Goal: Task Accomplishment & Management: Use online tool/utility

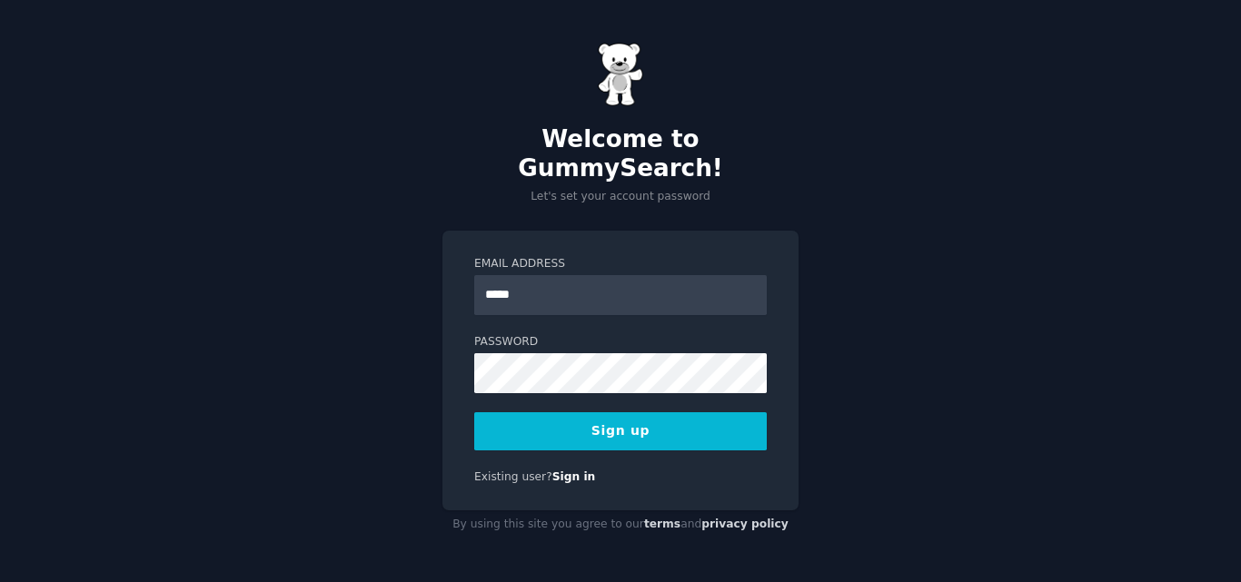
type input "**********"
click at [614, 417] on button "Sign up" at bounding box center [620, 431] width 292 height 38
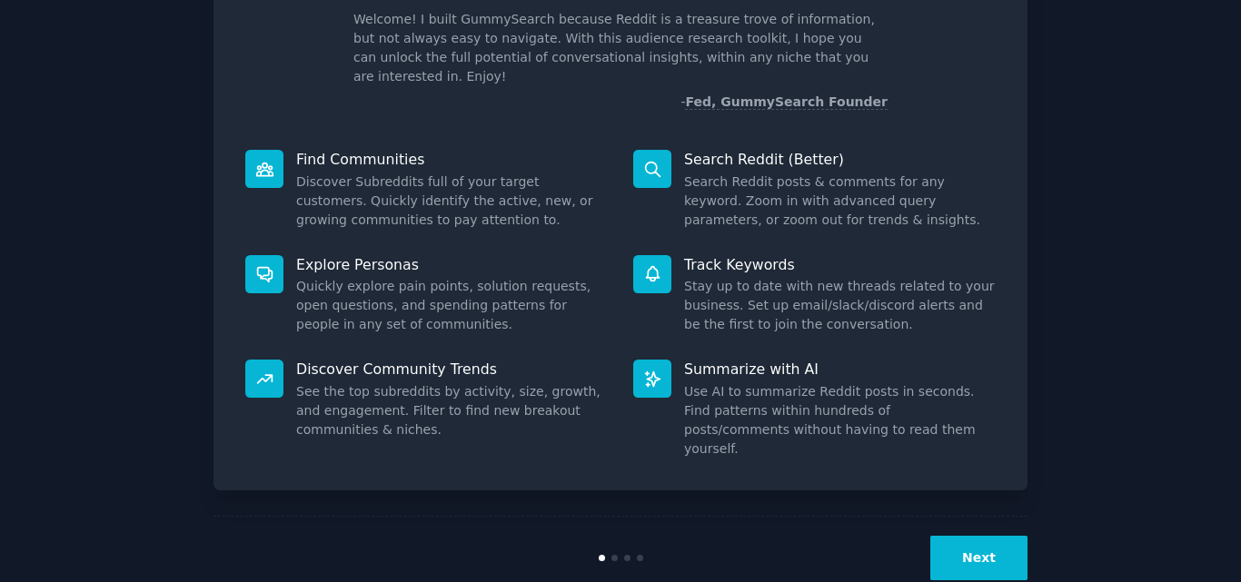
scroll to position [129, 0]
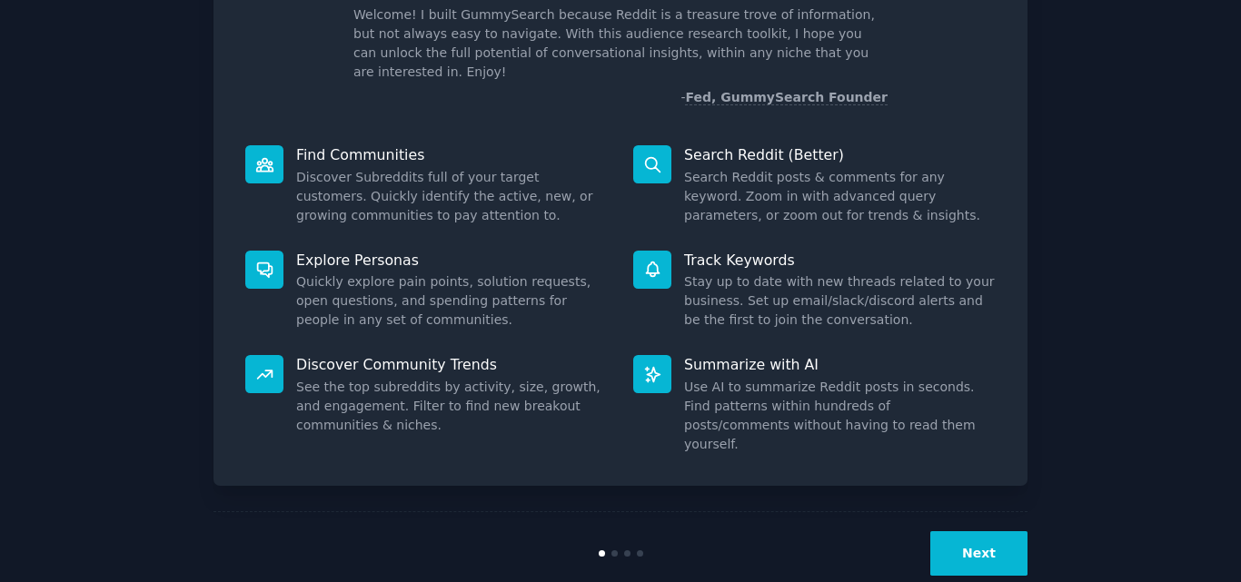
click at [996, 531] on button "Next" at bounding box center [978, 553] width 97 height 45
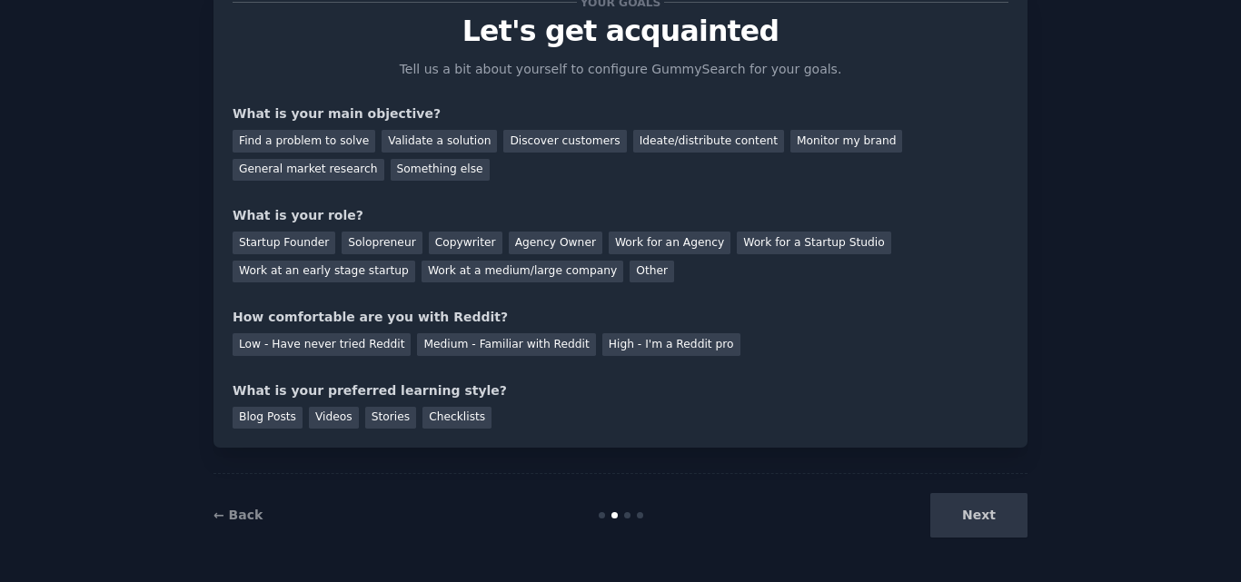
scroll to position [68, 0]
click at [339, 144] on div "Find a problem to solve" at bounding box center [304, 141] width 143 height 23
click at [630, 272] on div "Other" at bounding box center [652, 272] width 45 height 23
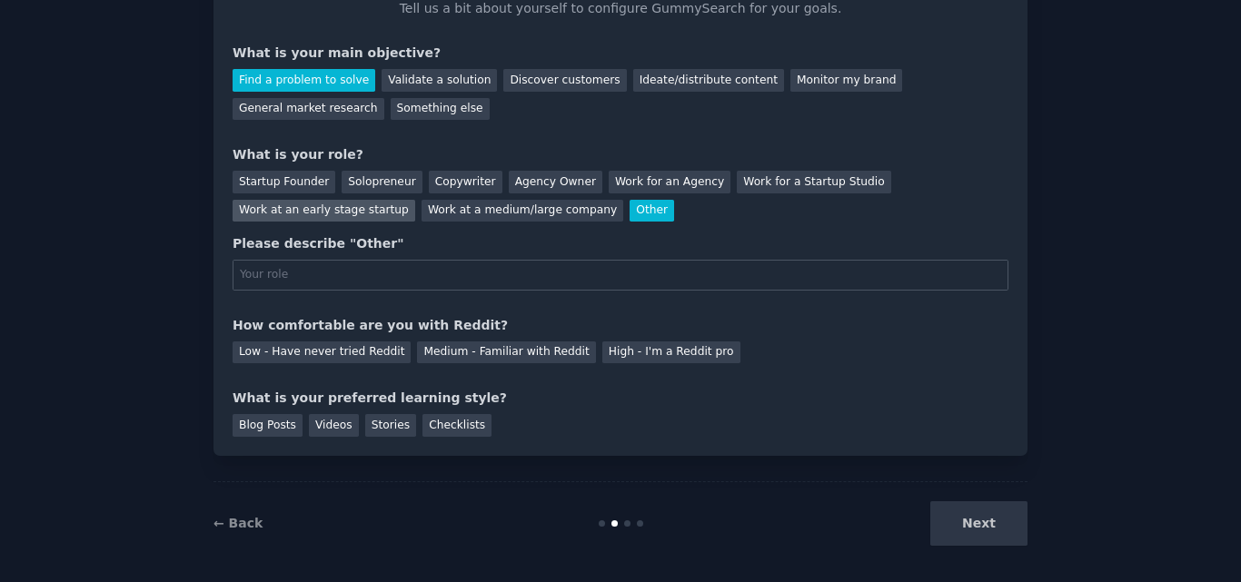
click at [415, 200] on div "Work at an early stage startup" at bounding box center [324, 211] width 183 height 23
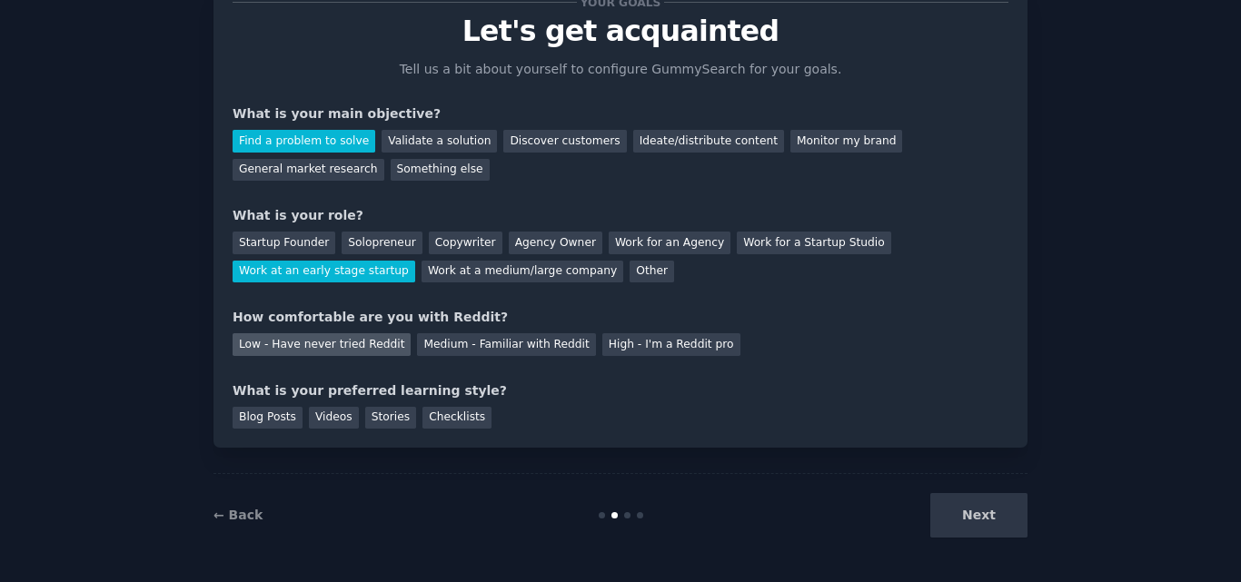
click at [358, 342] on div "Low - Have never tried Reddit" at bounding box center [322, 344] width 178 height 23
click at [314, 418] on div "Videos" at bounding box center [334, 418] width 50 height 23
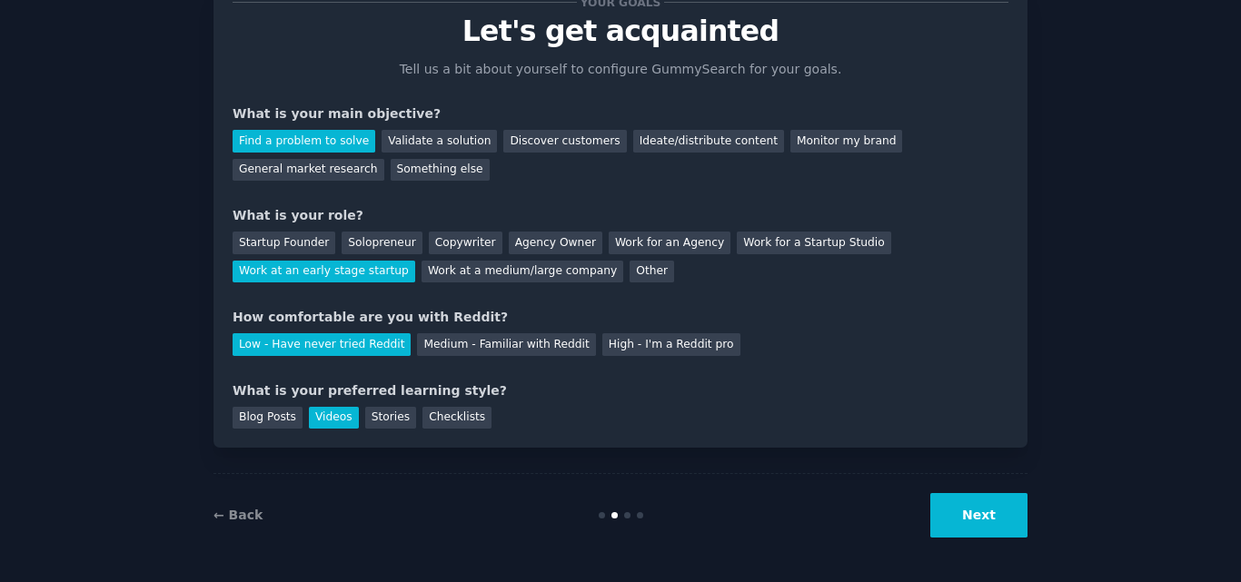
click at [986, 515] on button "Next" at bounding box center [978, 515] width 97 height 45
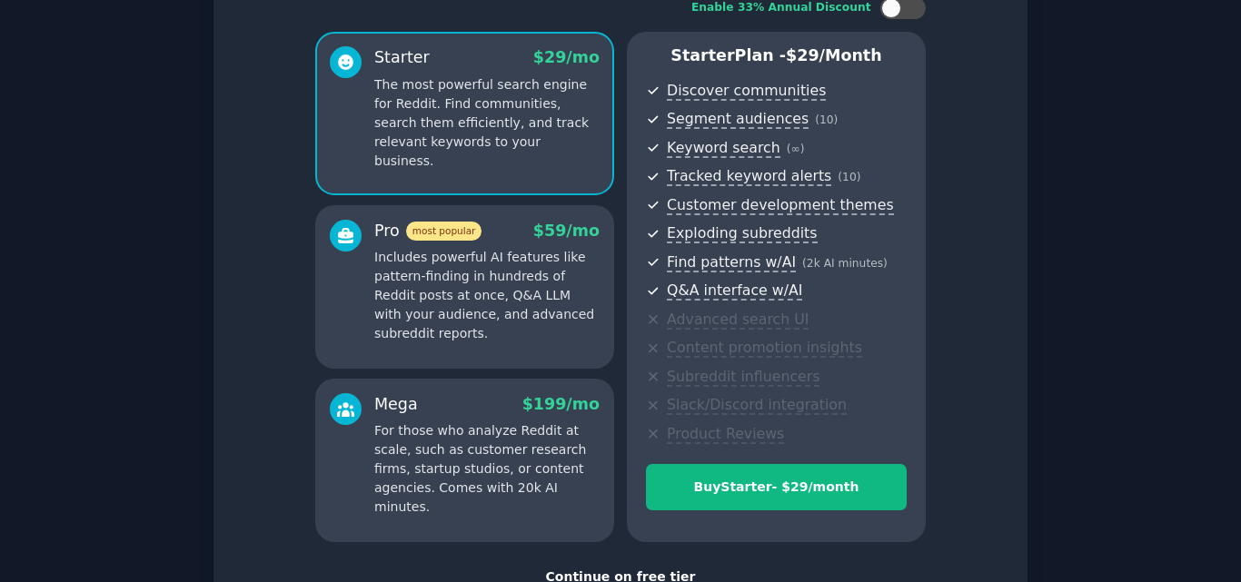
scroll to position [159, 0]
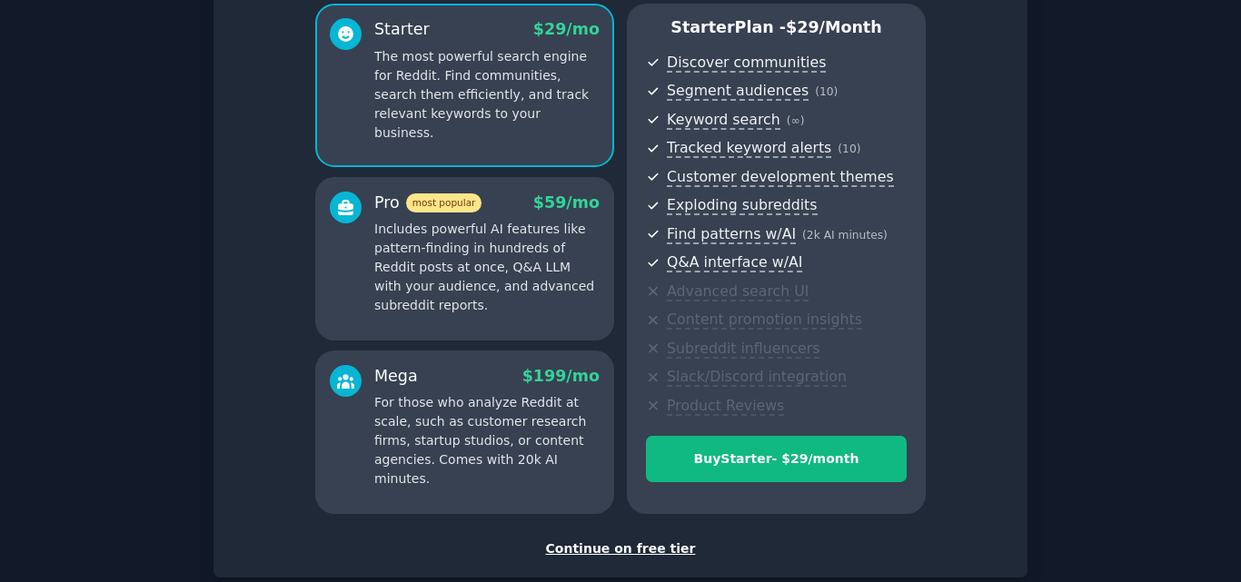
click at [649, 549] on div "Continue on free tier" at bounding box center [621, 549] width 776 height 19
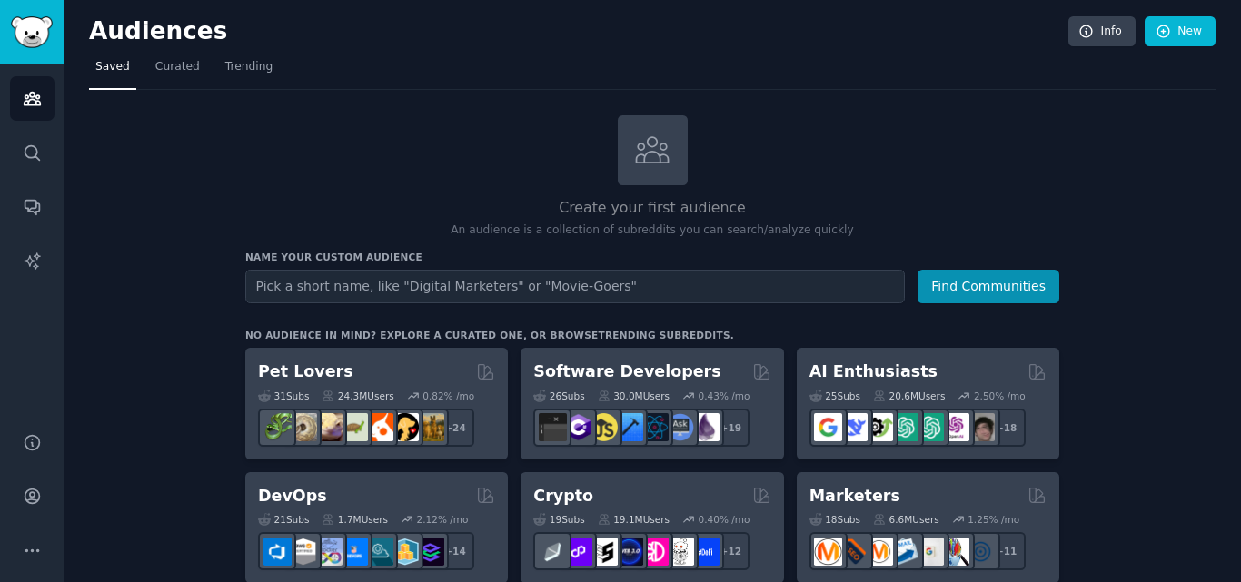
drag, startPoint x: 430, startPoint y: 74, endPoint x: 316, endPoint y: 137, distance: 129.7
click at [316, 137] on div "Create your first audience An audience is a collection of subreddits you can se…" at bounding box center [652, 177] width 814 height 124
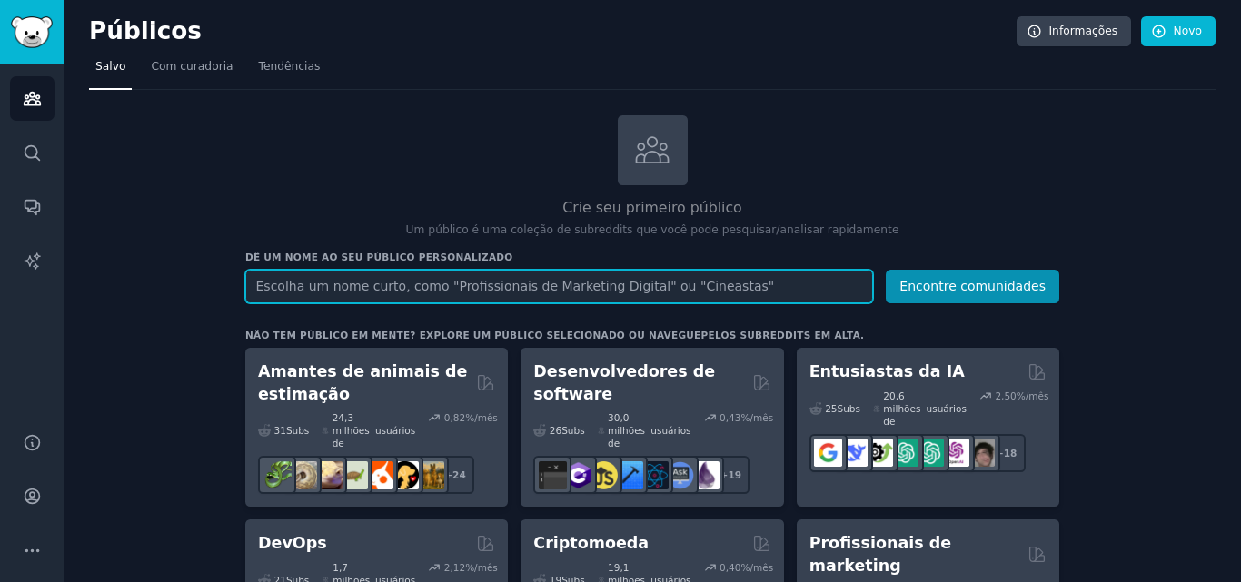
click at [284, 288] on input "text" at bounding box center [559, 287] width 628 height 34
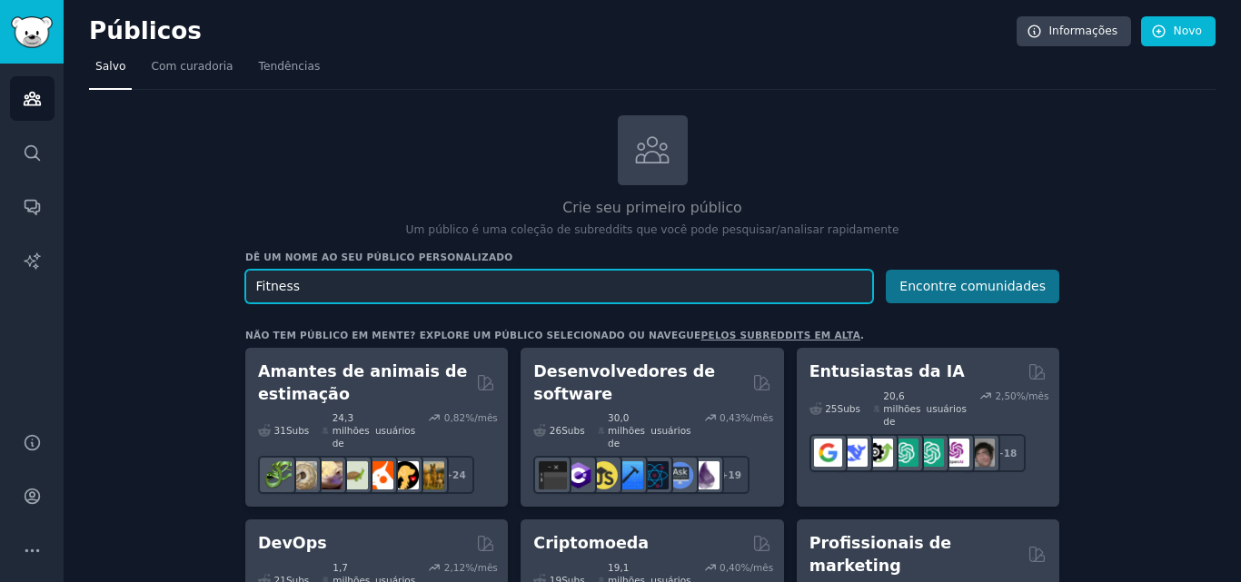
type input "Fitness"
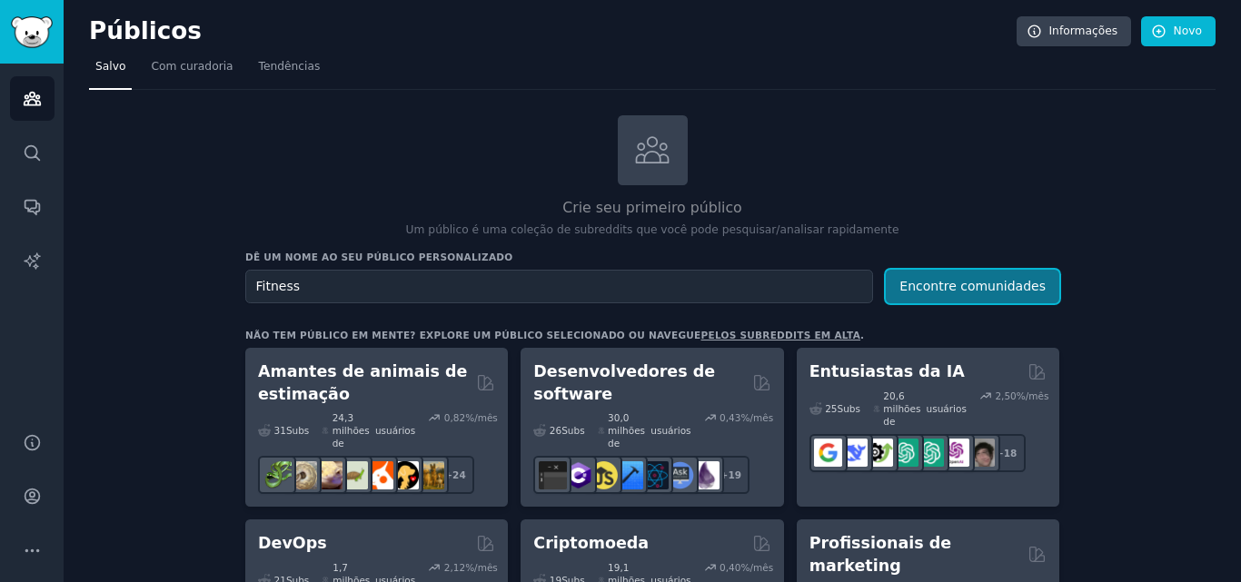
click at [983, 284] on font "Encontre comunidades" at bounding box center [972, 286] width 146 height 15
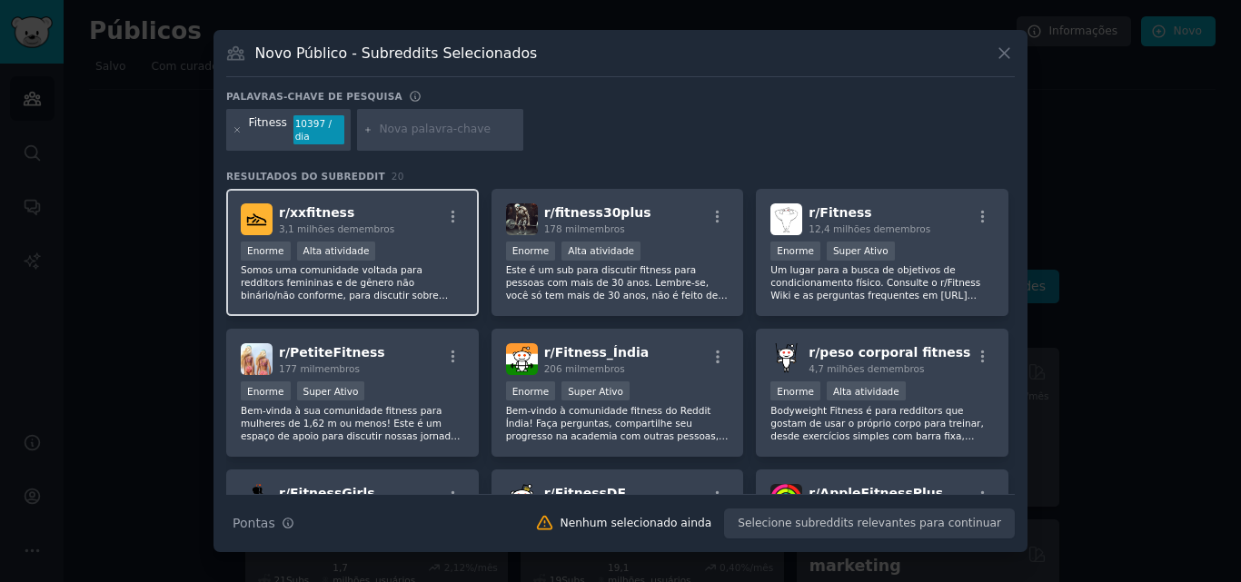
click at [437, 264] on font "Somos uma comunidade voltada para redditors femininas e de gênero não binário/n…" at bounding box center [344, 301] width 207 height 74
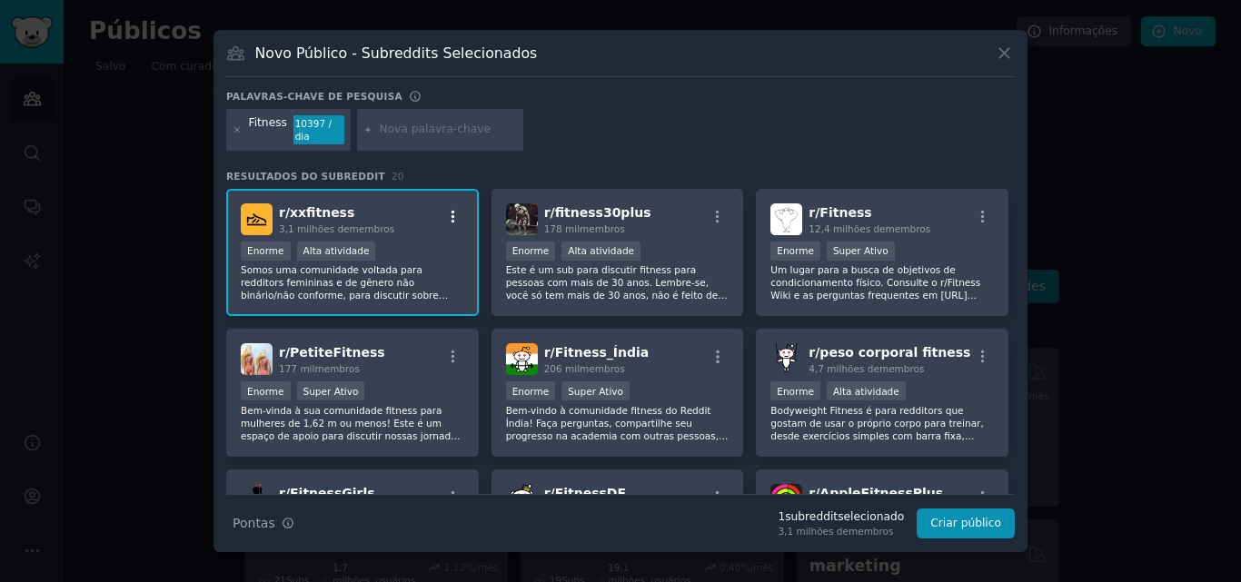
click at [452, 209] on icon "button" at bounding box center [453, 217] width 16 height 16
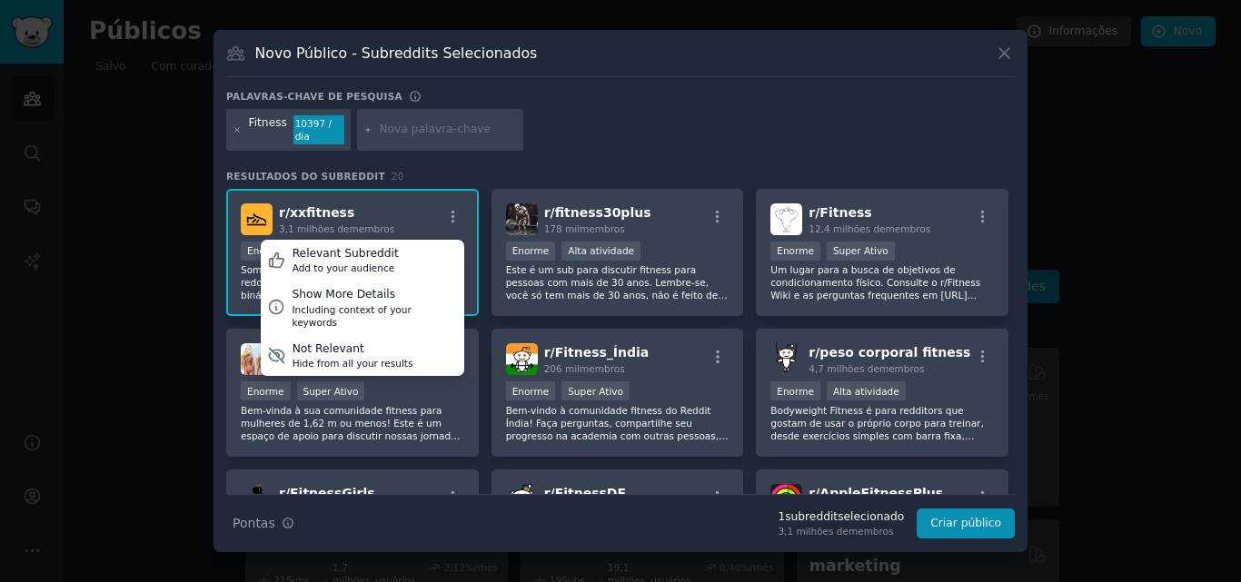
click at [608, 124] on div "Fitness 10397 / dia" at bounding box center [620, 133] width 788 height 48
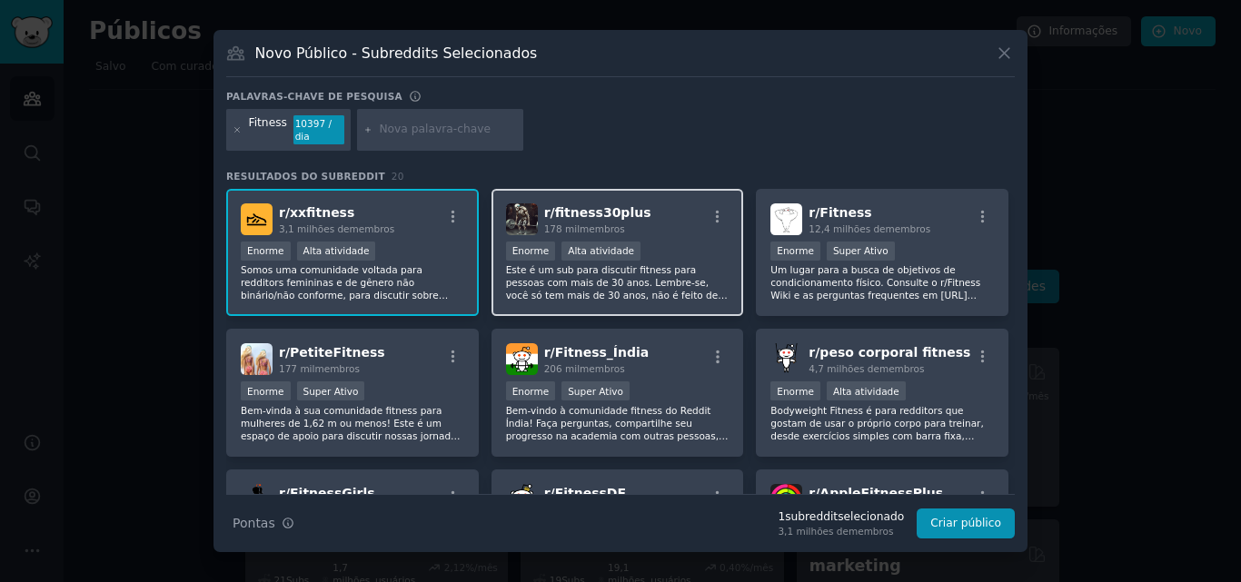
click at [697, 269] on font "Este é um sub para discutir fitness para pessoas com mais de 30 anos. Lembre-se…" at bounding box center [617, 288] width 222 height 49
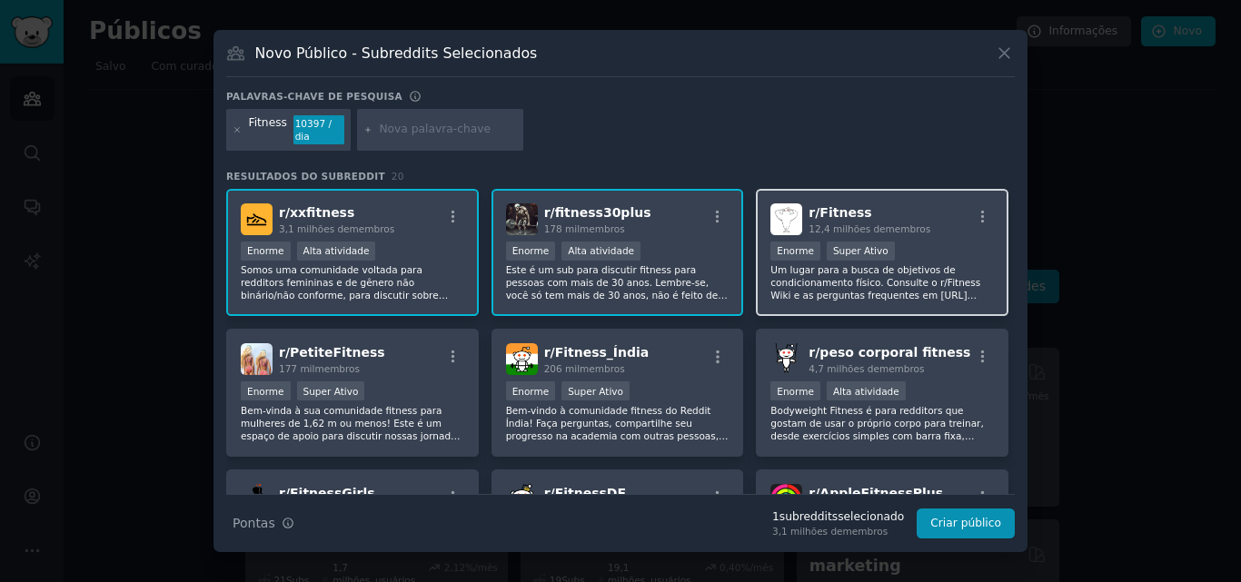
click at [902, 278] on font "Um lugar para a busca de objetivos de condicionamento físico. Consulte o r/Fitn…" at bounding box center [875, 295] width 210 height 62
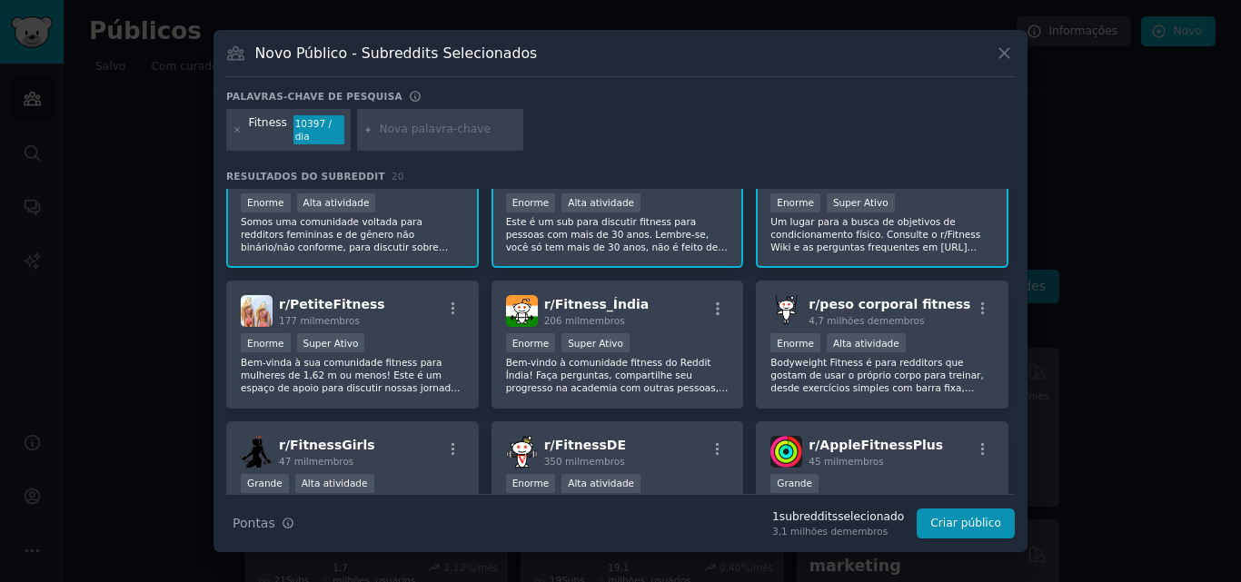
scroll to position [91, 0]
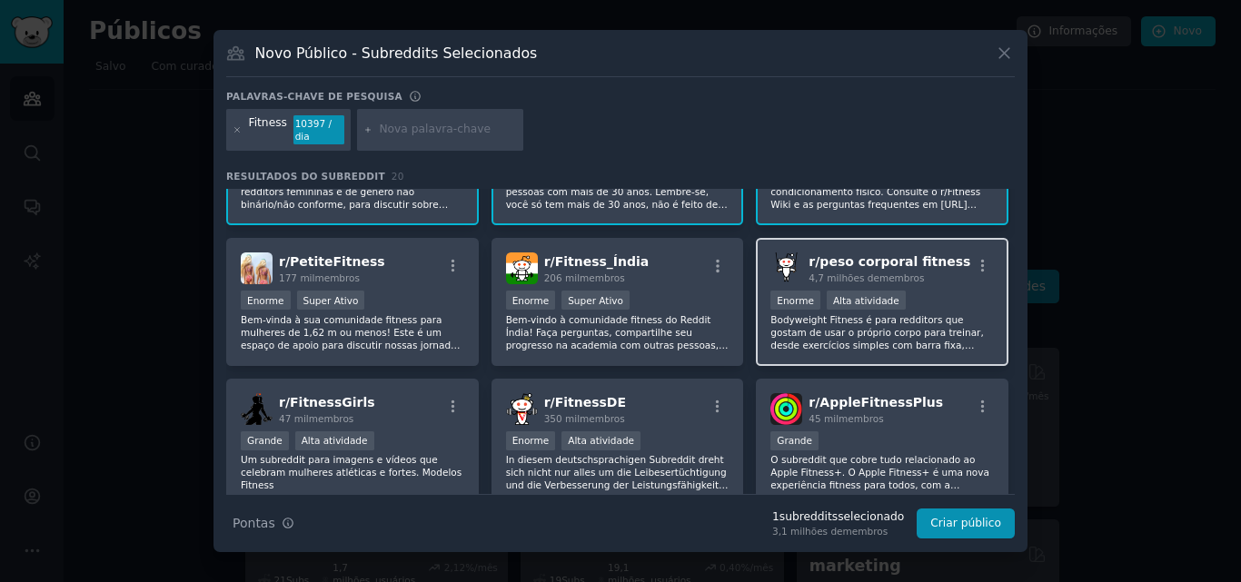
click at [917, 324] on font "Bodyweight Fitness é para redditors que gostam de usar o próprio corpo para tre…" at bounding box center [880, 383] width 221 height 138
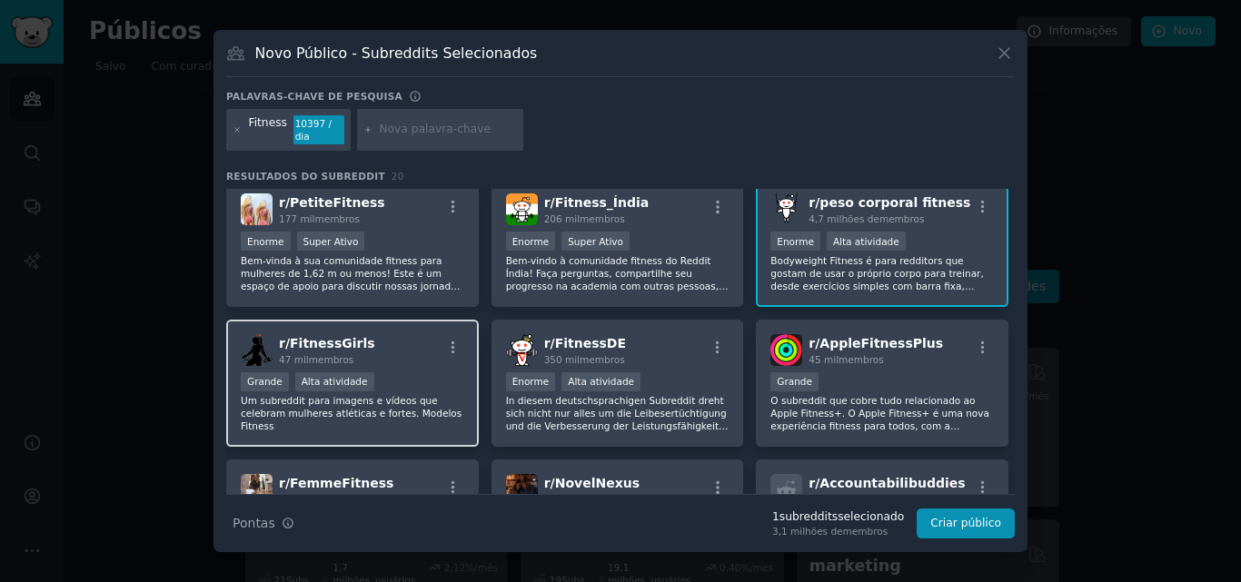
scroll to position [182, 0]
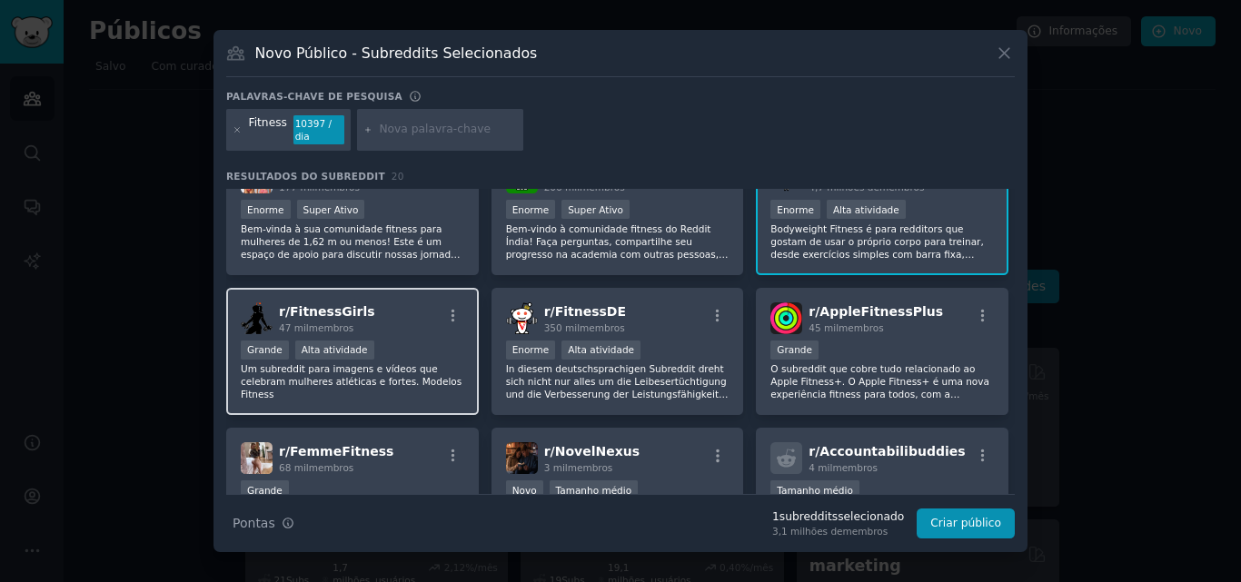
click at [425, 363] on font "Um subreddit para imagens e vídeos que celebram mulheres atléticas e fortes. Mo…" at bounding box center [351, 381] width 221 height 36
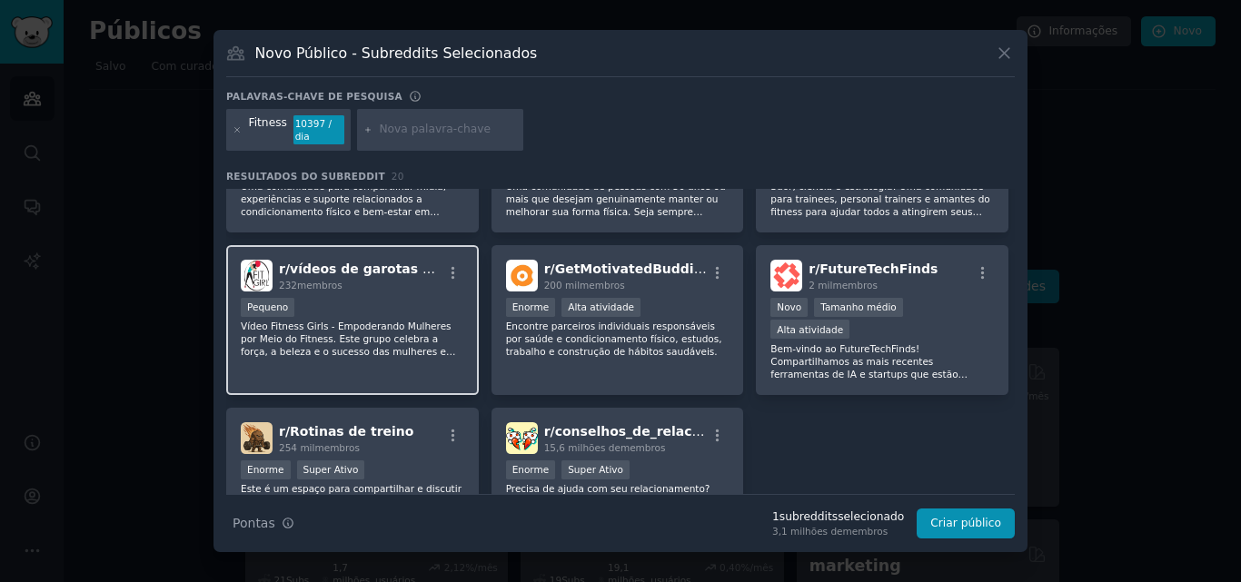
scroll to position [636, 0]
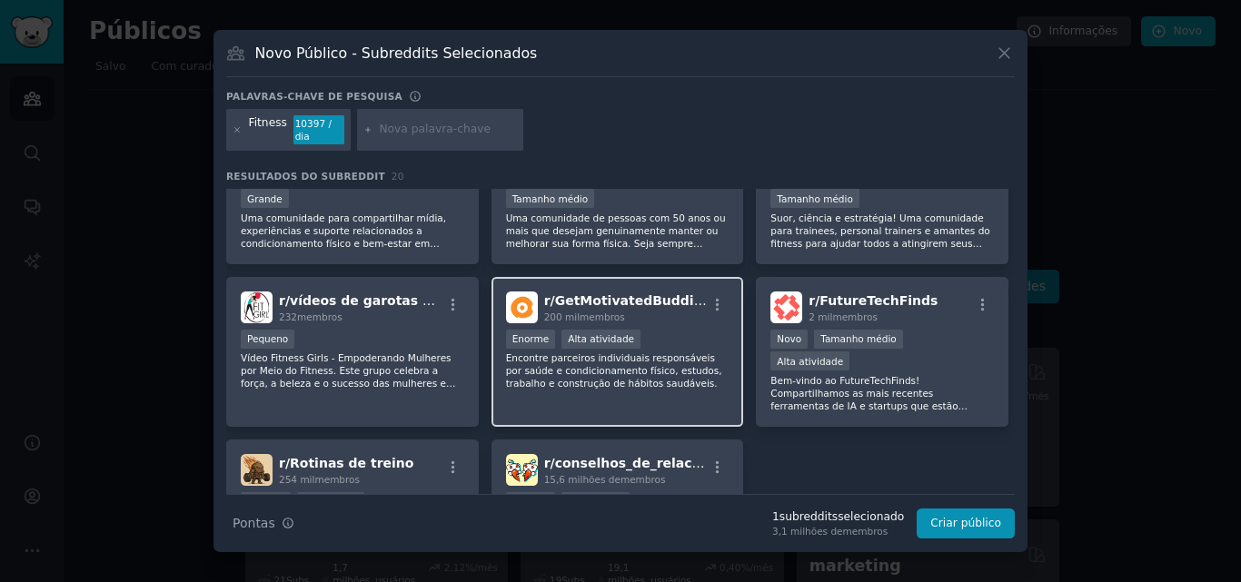
click at [633, 330] on div "Enorme Alta atividade" at bounding box center [617, 341] width 223 height 23
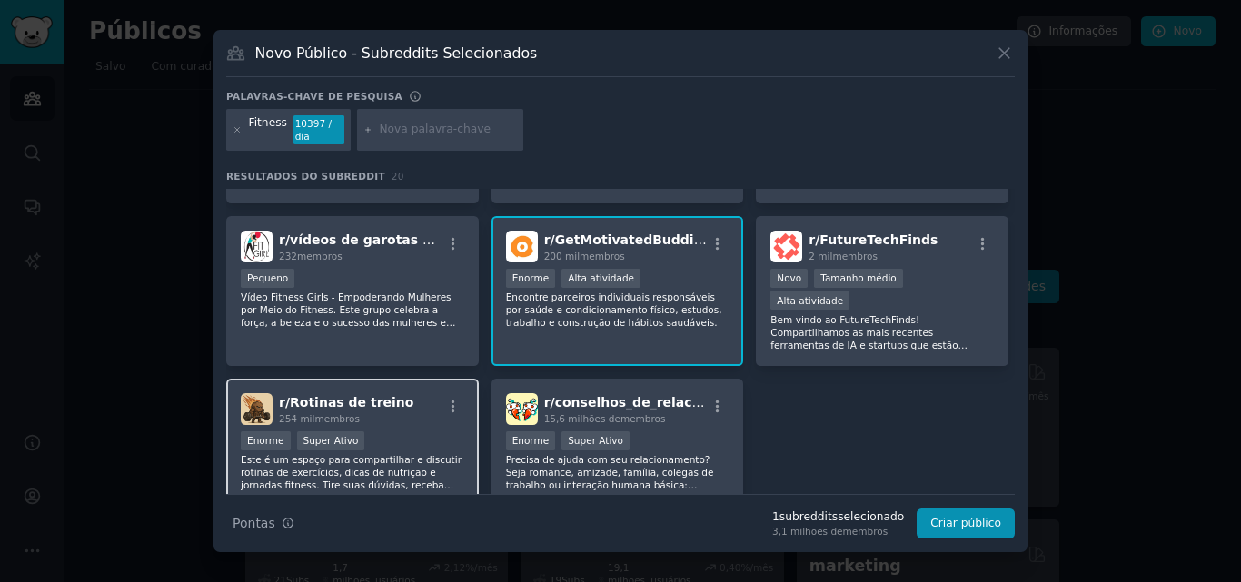
scroll to position [728, 0]
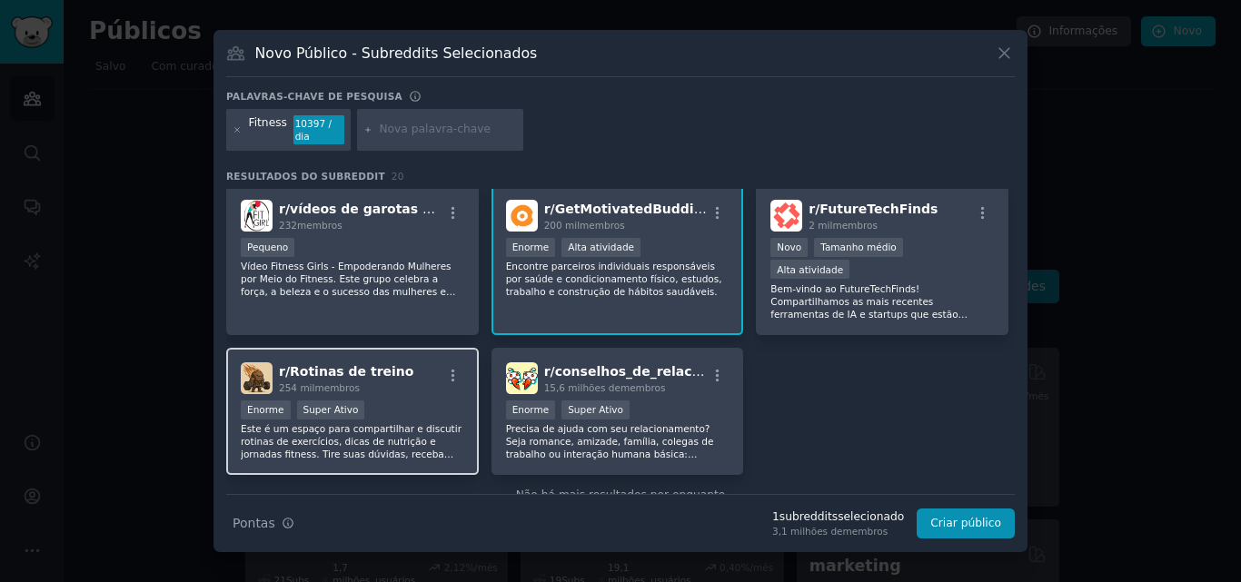
click at [406, 401] on div "Enorme Super Ativo" at bounding box center [352, 412] width 223 height 23
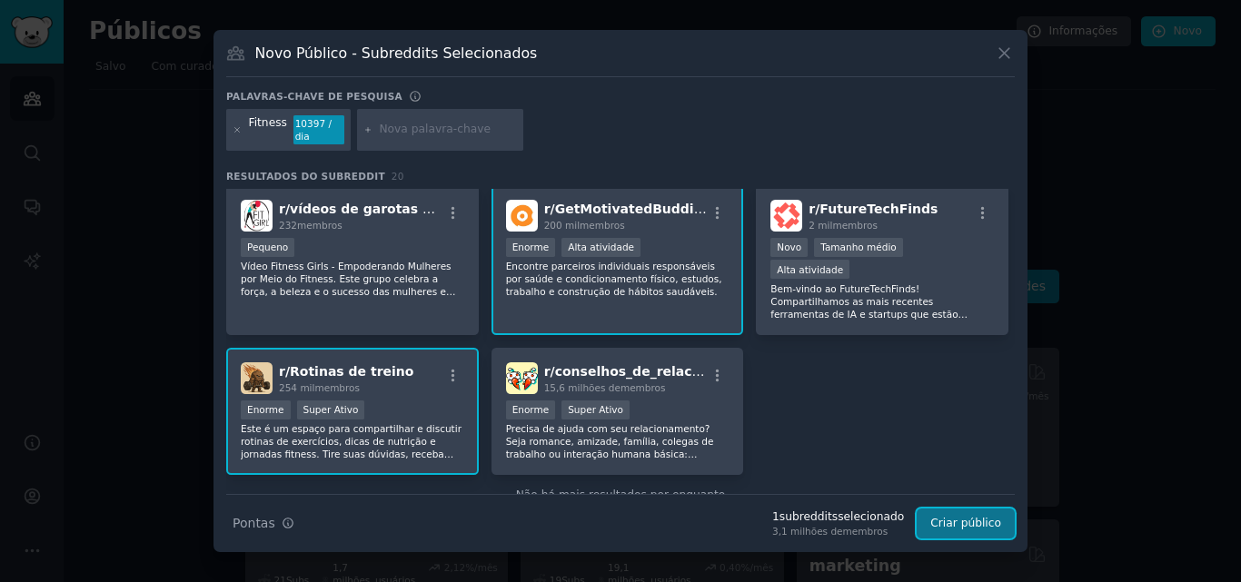
click at [976, 517] on font "Criar público" at bounding box center [965, 523] width 71 height 13
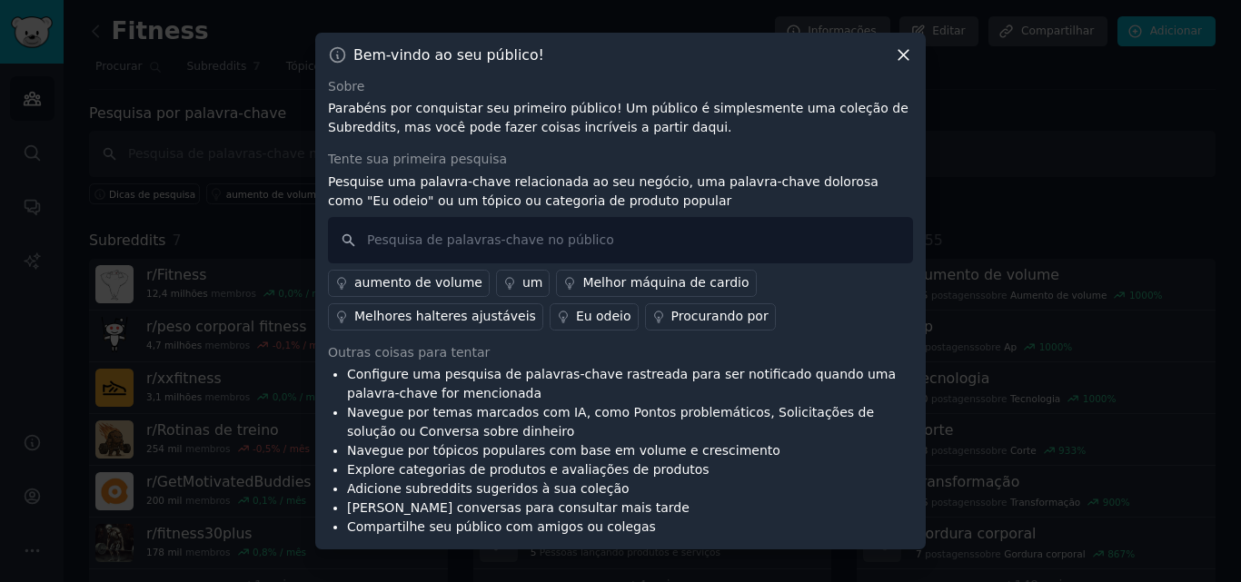
click at [671, 319] on font "Procurando por" at bounding box center [719, 316] width 97 height 15
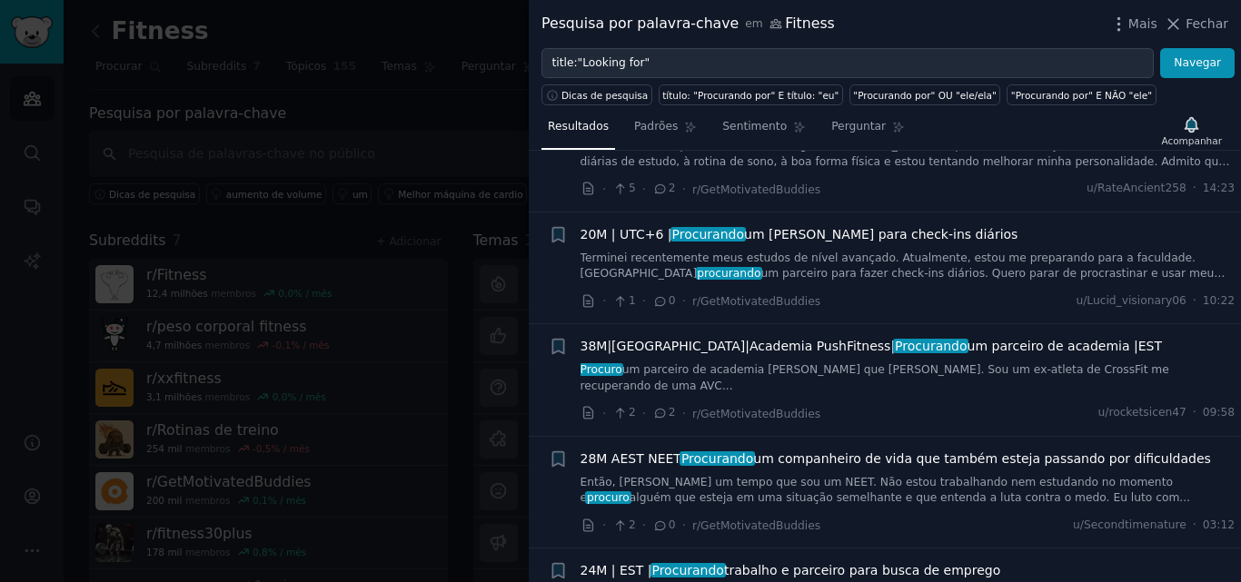
scroll to position [454, 0]
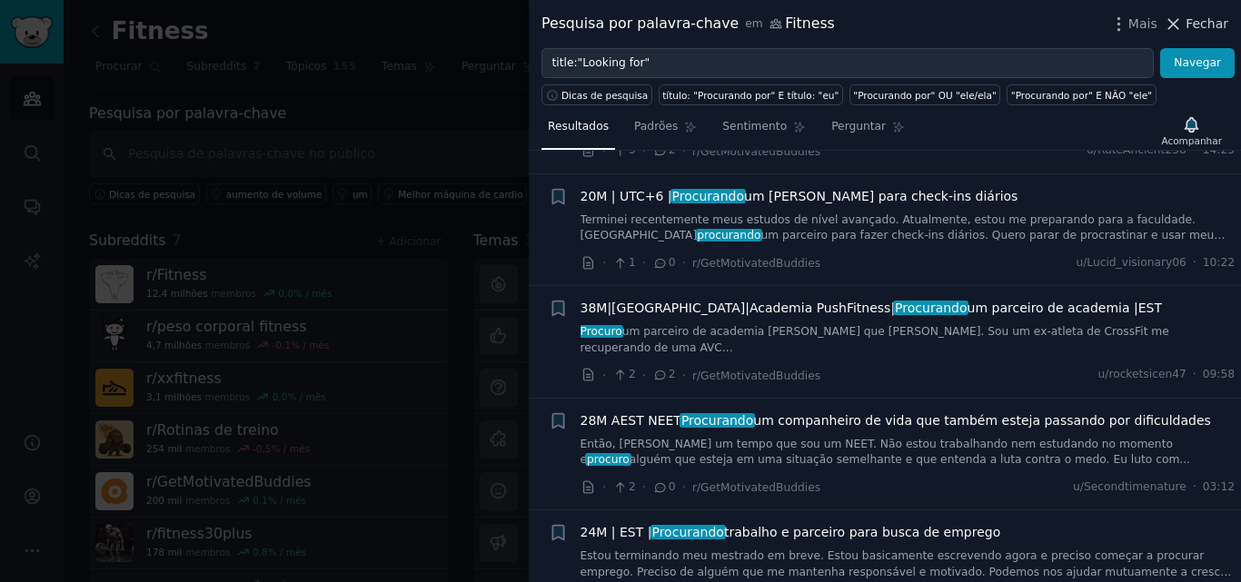
click at [1178, 23] on icon at bounding box center [1173, 24] width 10 height 10
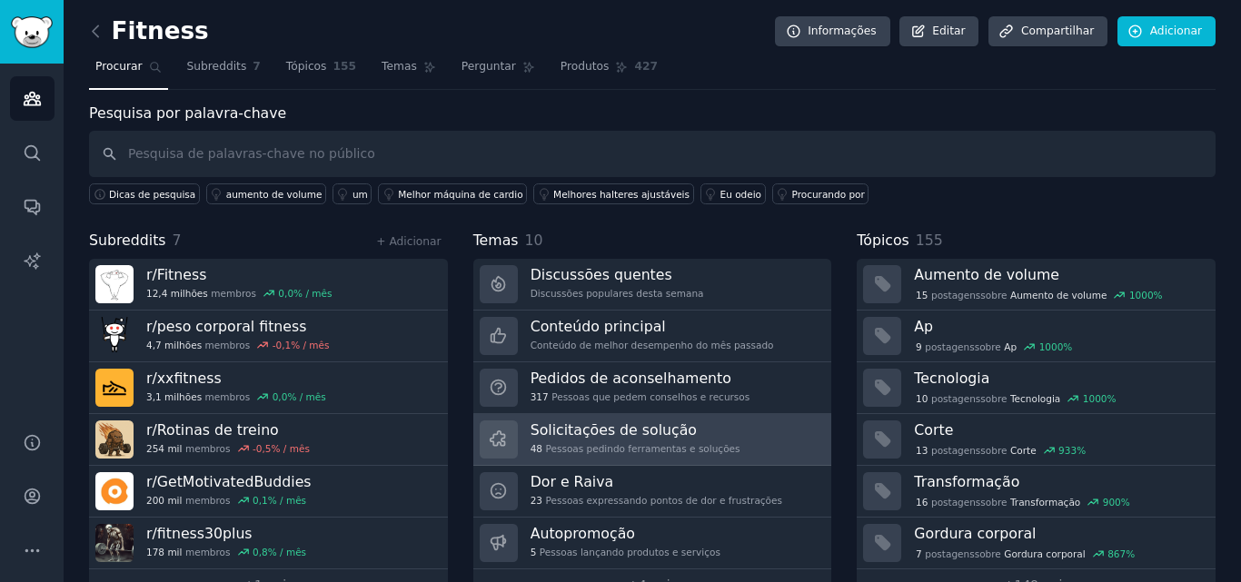
click at [641, 430] on font "Solicitações de solução" at bounding box center [613, 429] width 166 height 17
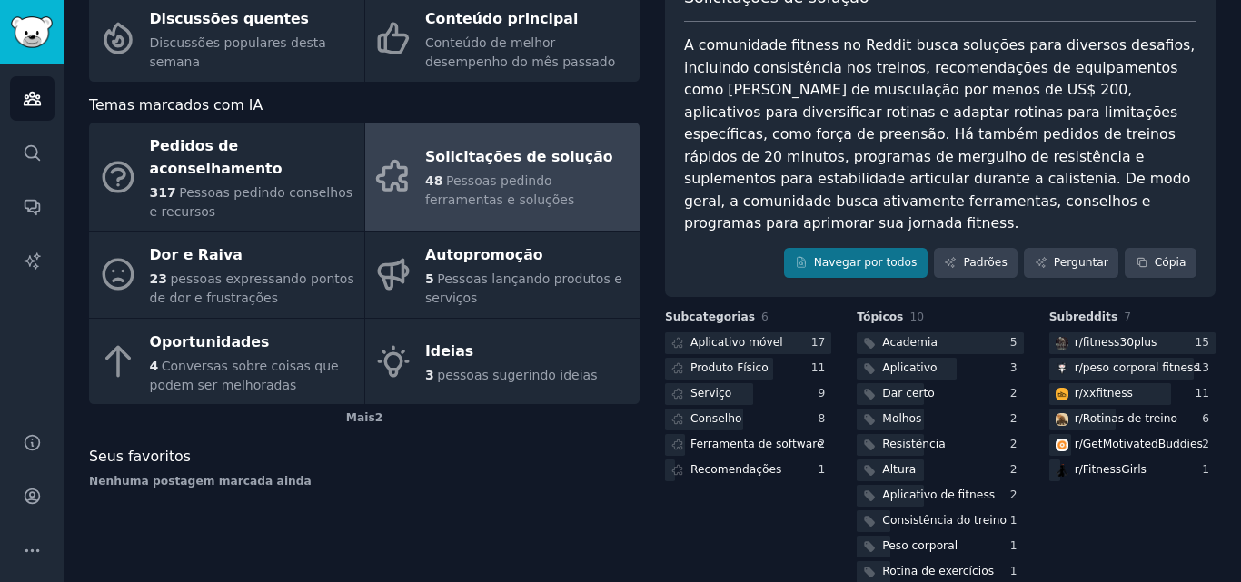
scroll to position [143, 0]
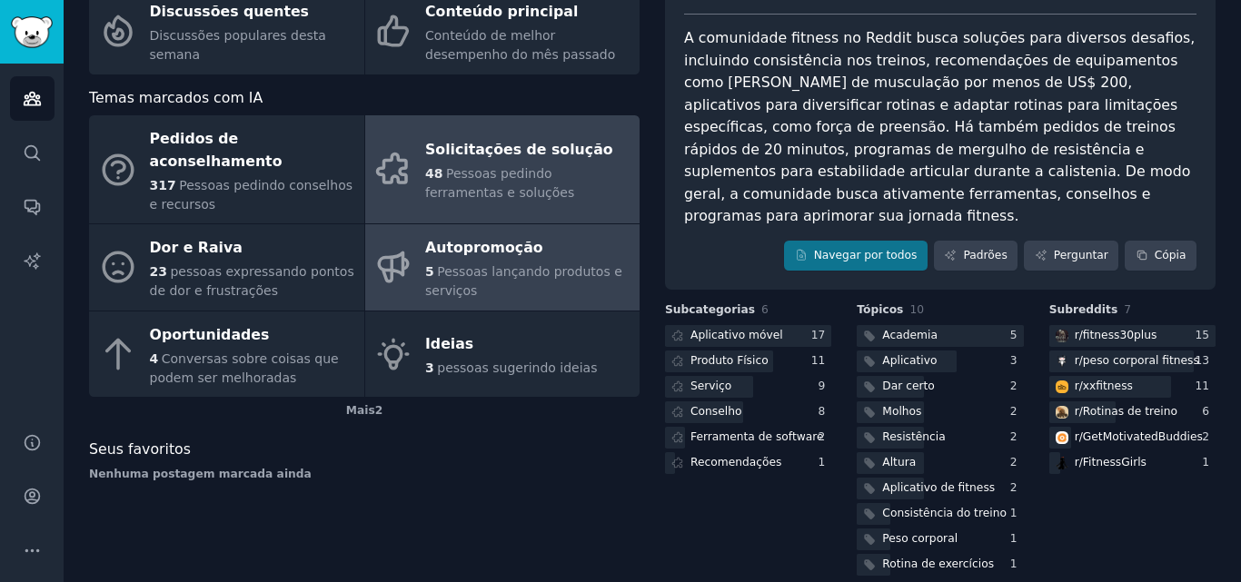
click at [517, 264] on font "Pessoas lançando produtos e serviços" at bounding box center [523, 281] width 197 height 34
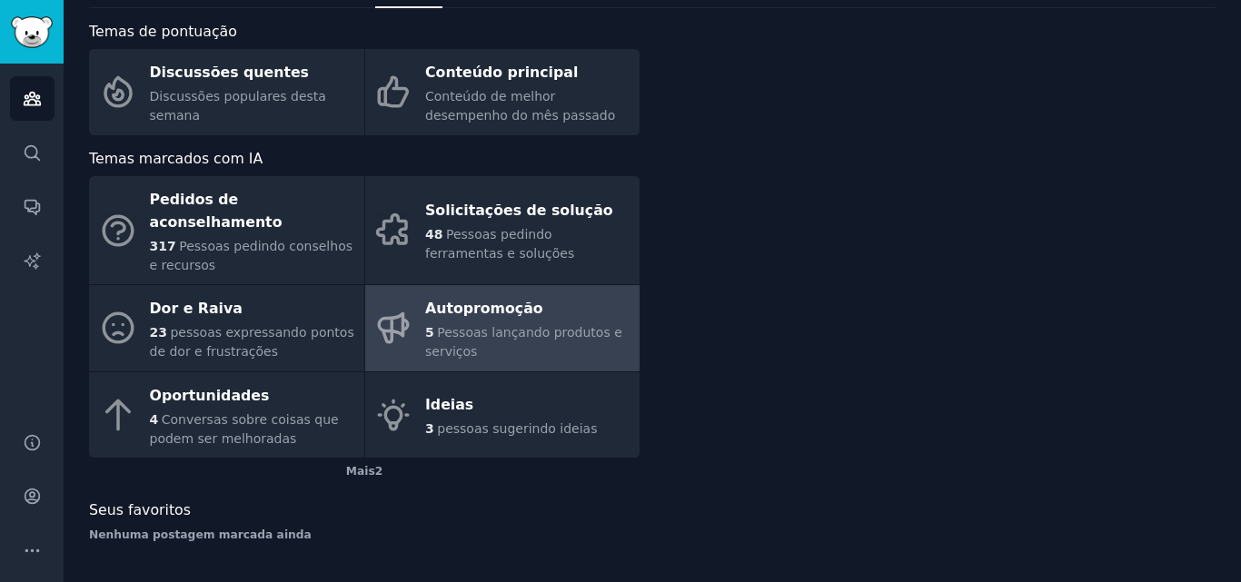
scroll to position [59, 0]
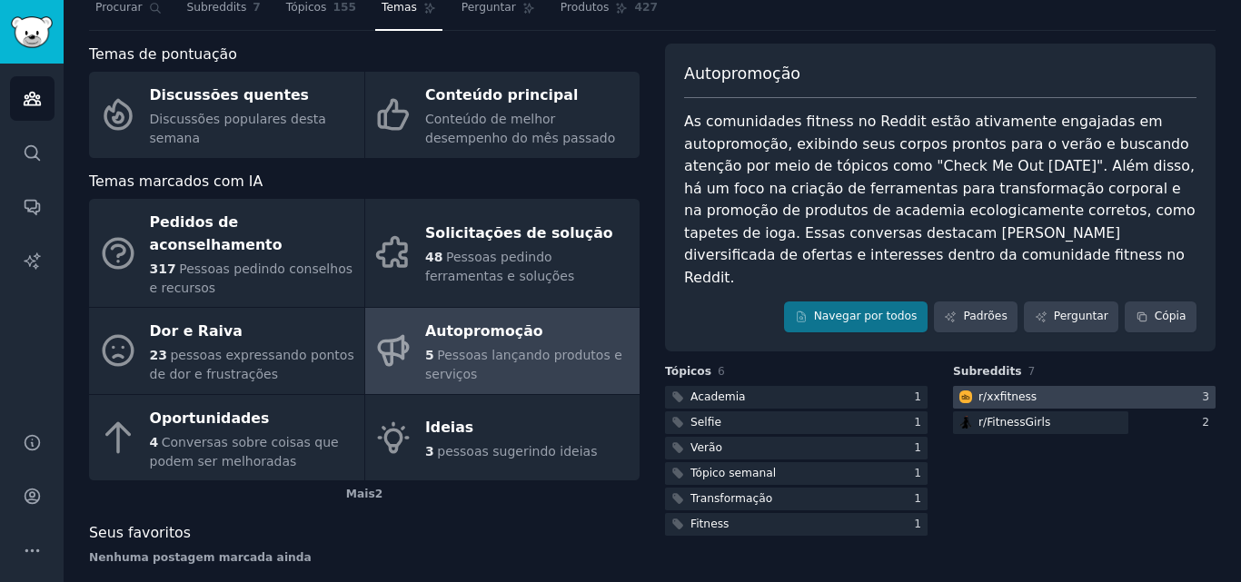
click at [1054, 386] on div at bounding box center [1084, 397] width 263 height 23
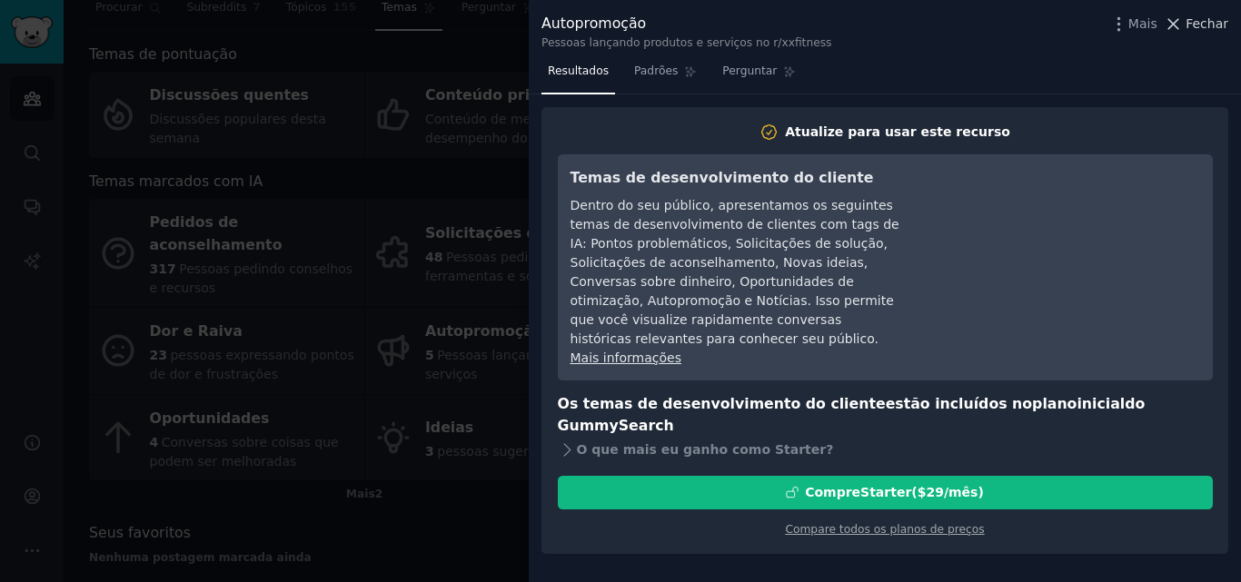
click at [1183, 20] on icon at bounding box center [1173, 24] width 19 height 19
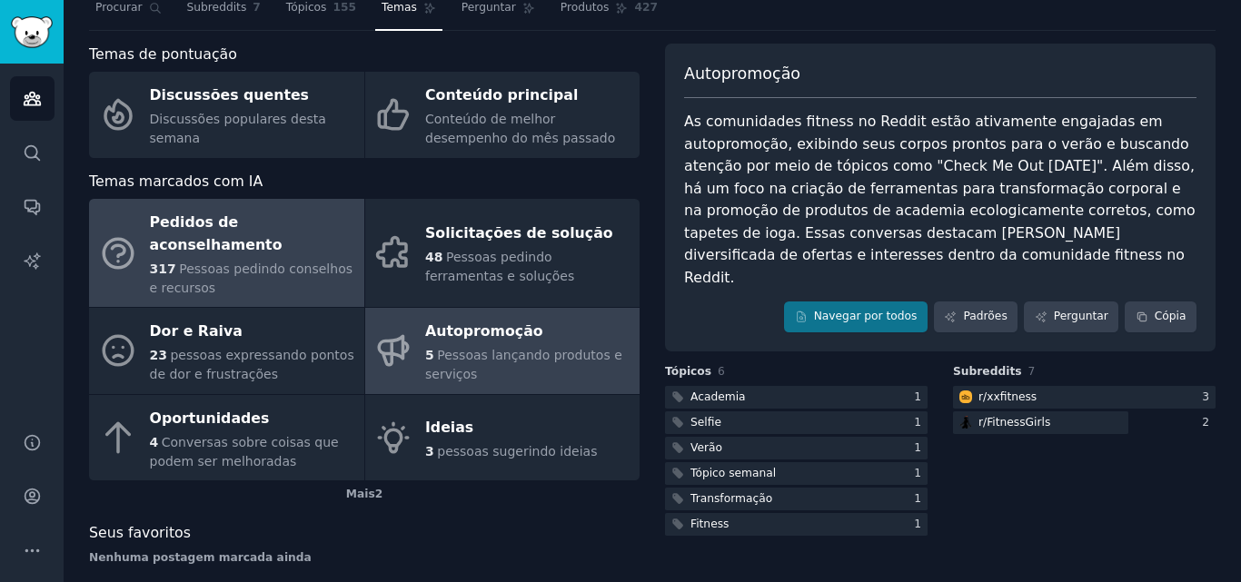
click at [288, 262] on font "Pessoas pedindo conselhos e recursos" at bounding box center [251, 279] width 203 height 34
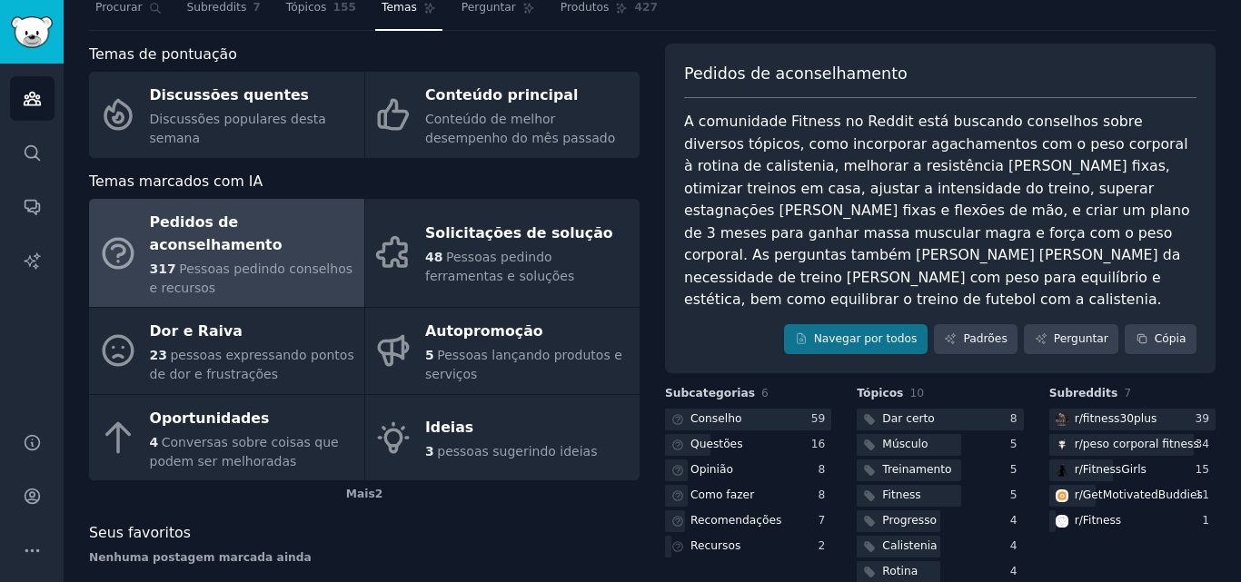
click at [281, 219] on font "Pedidos de aconselhamento" at bounding box center [216, 233] width 133 height 40
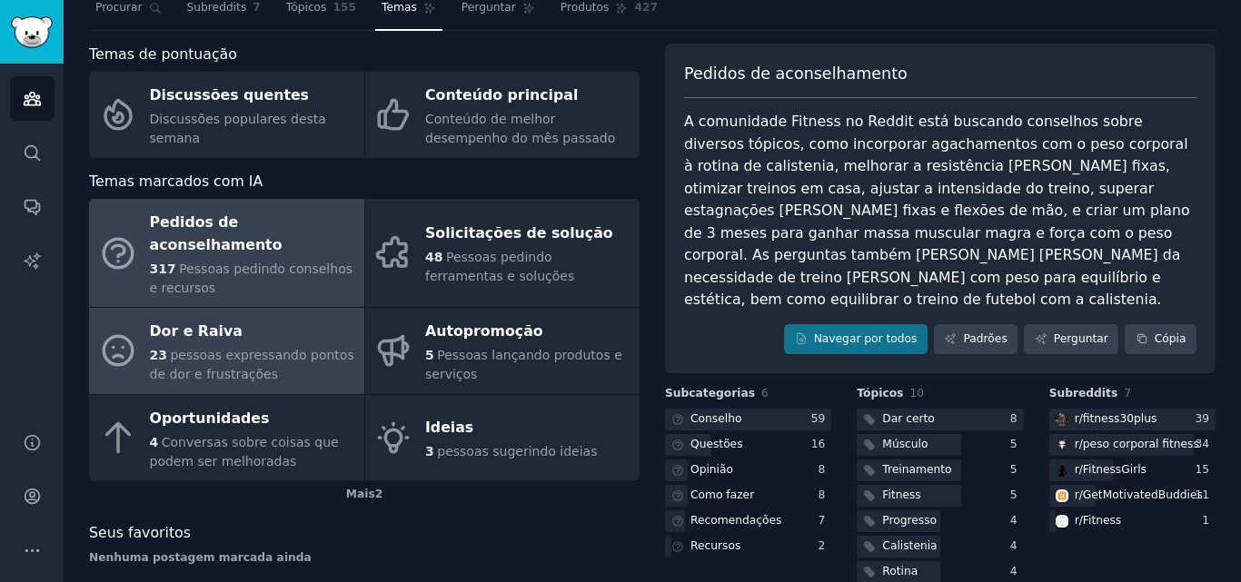
click at [269, 348] on font "pessoas expressando pontos de dor e frustrações" at bounding box center [252, 365] width 204 height 34
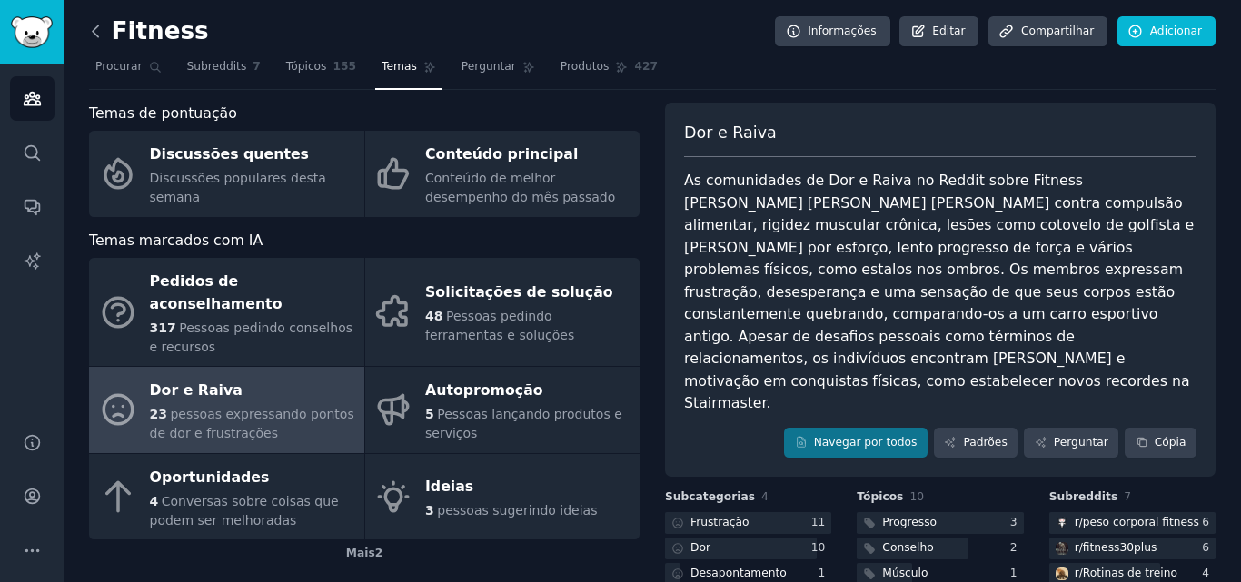
click at [96, 31] on icon at bounding box center [95, 31] width 19 height 19
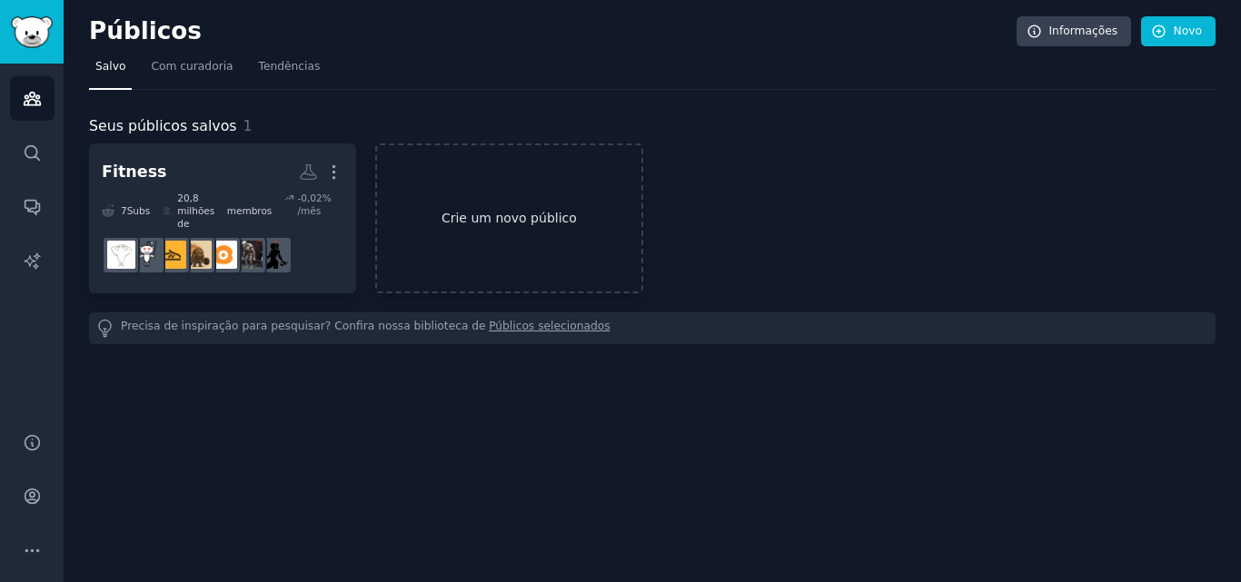
click at [520, 211] on font "Crie um novo público" at bounding box center [508, 218] width 135 height 15
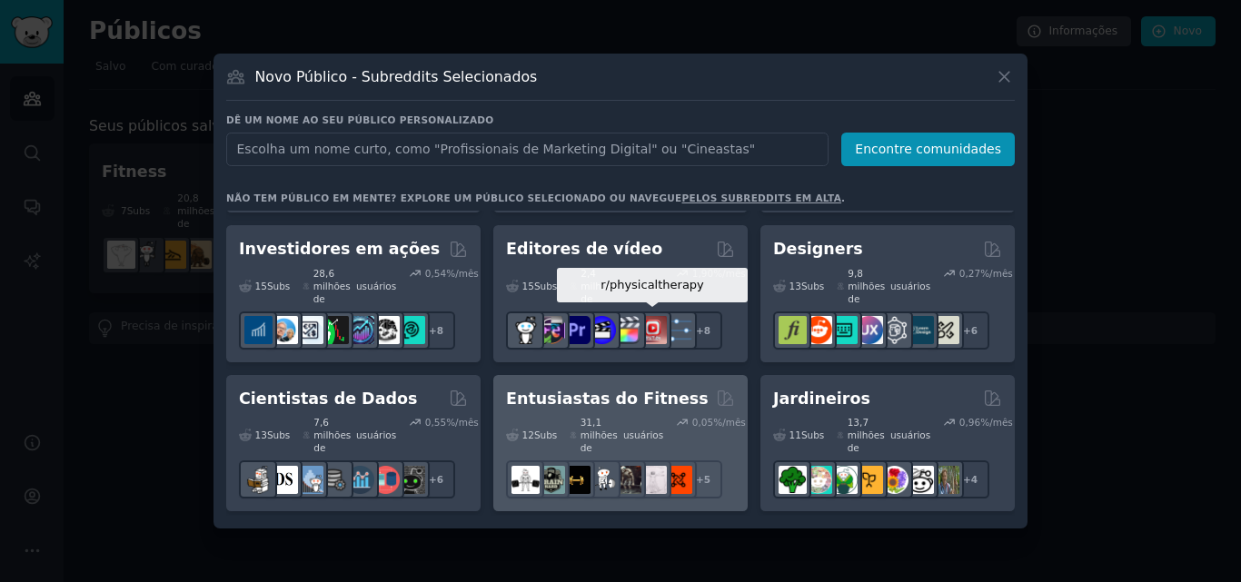
scroll to position [545, 0]
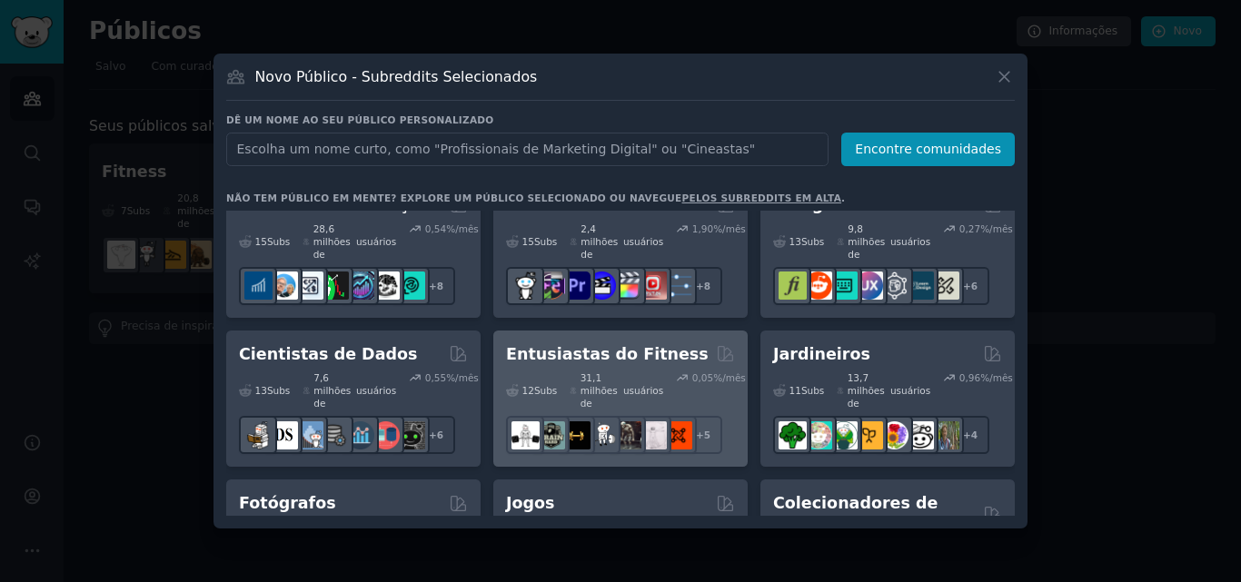
click at [590, 345] on font "Entusiastas do Fitness" at bounding box center [607, 354] width 203 height 18
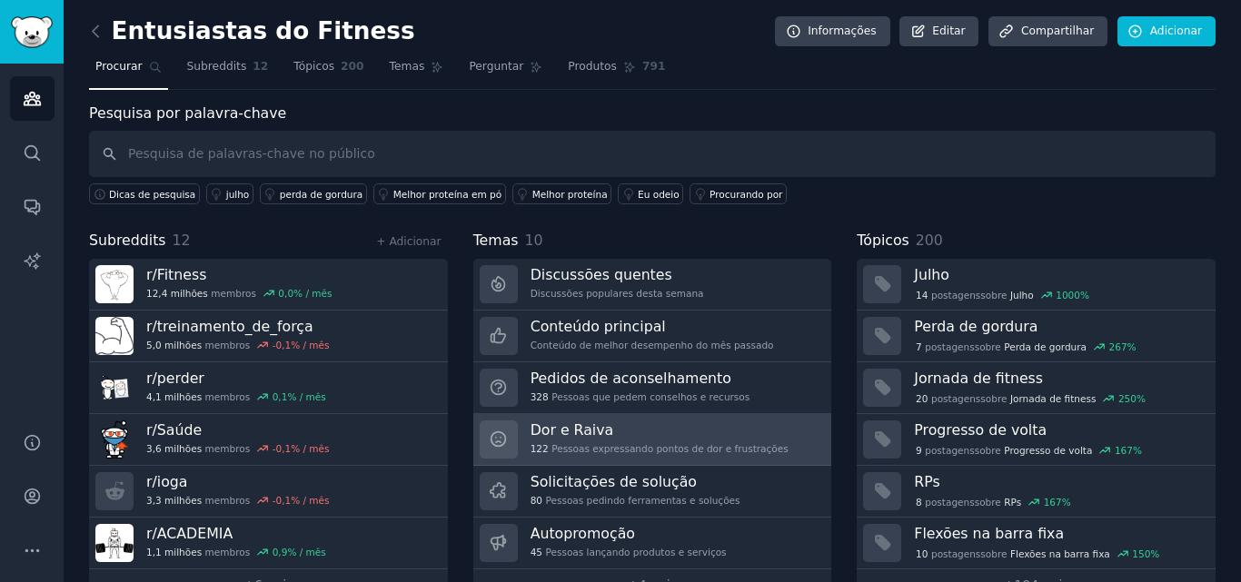
scroll to position [45, 0]
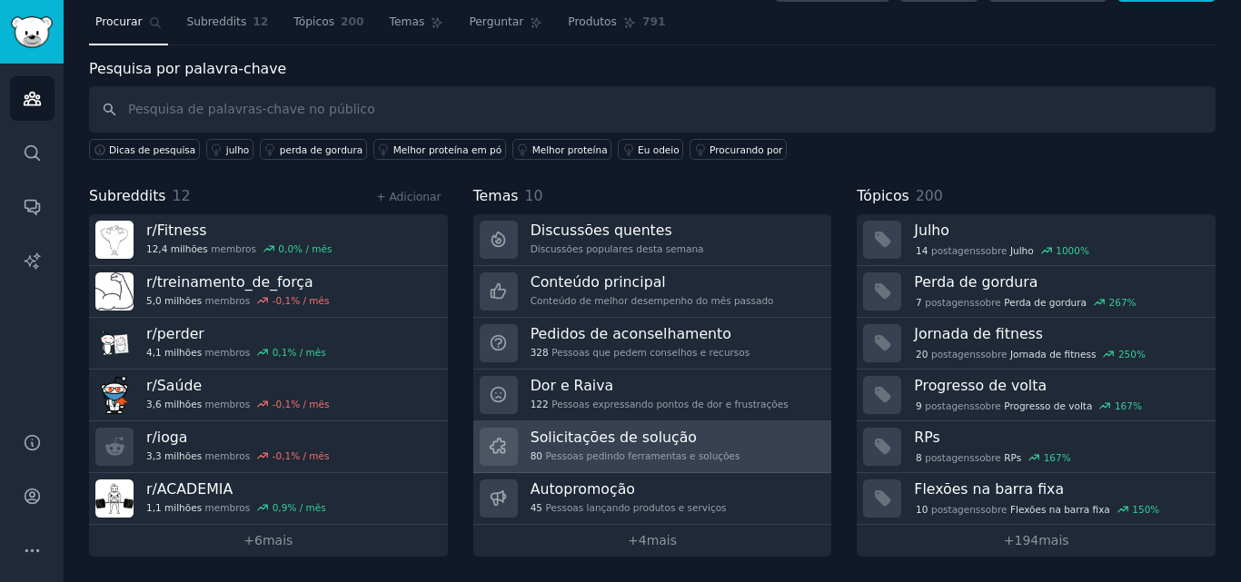
click at [655, 444] on font "Solicitações de solução" at bounding box center [613, 437] width 166 height 17
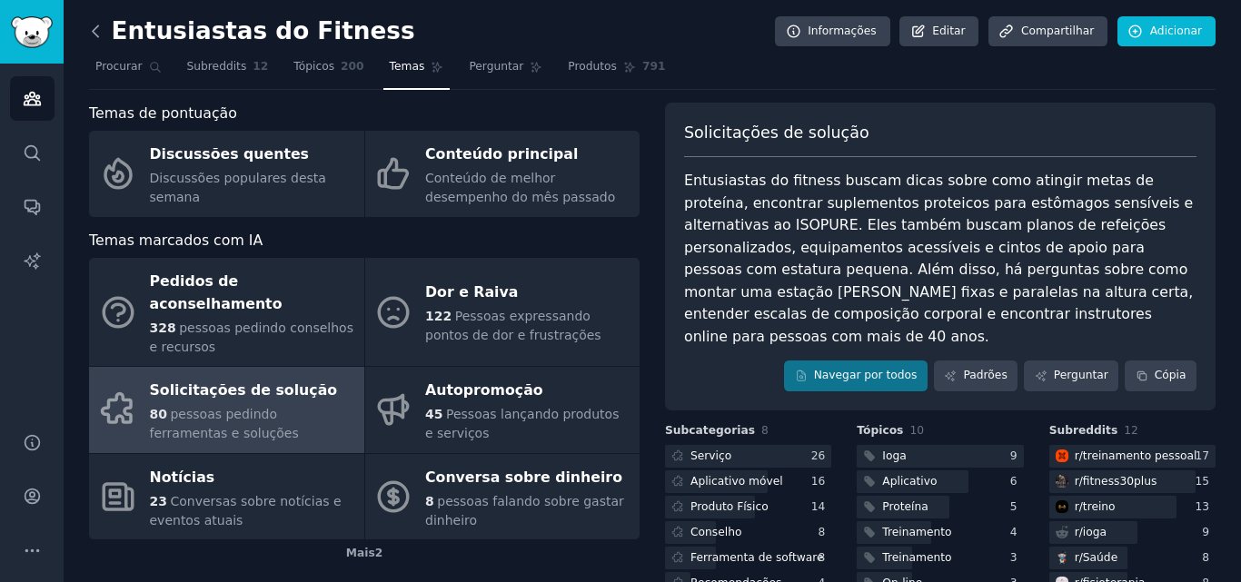
click at [94, 27] on icon at bounding box center [95, 31] width 19 height 19
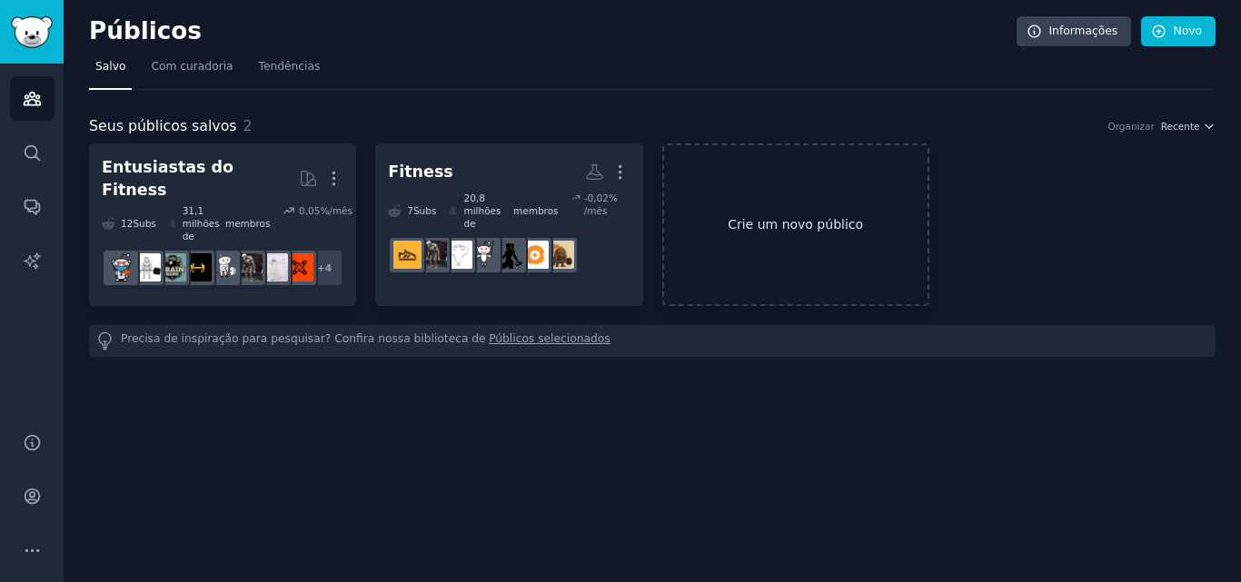
click at [818, 217] on font "Crie um novo público" at bounding box center [795, 224] width 135 height 15
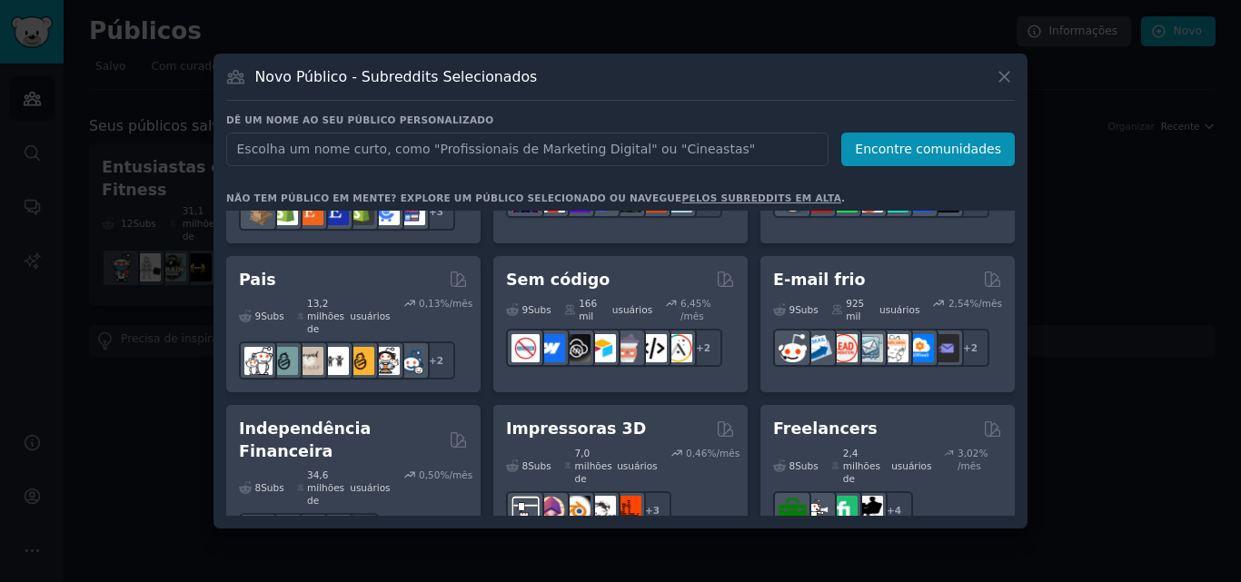
scroll to position [999, 0]
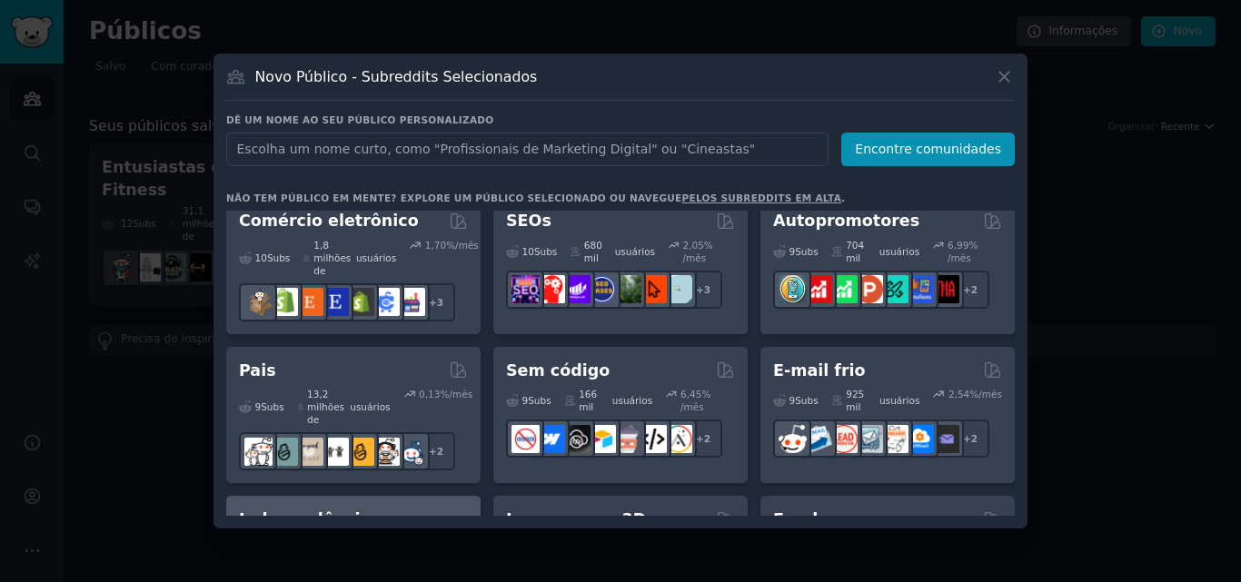
click at [371, 511] on font "Independência Financeira" at bounding box center [305, 531] width 132 height 41
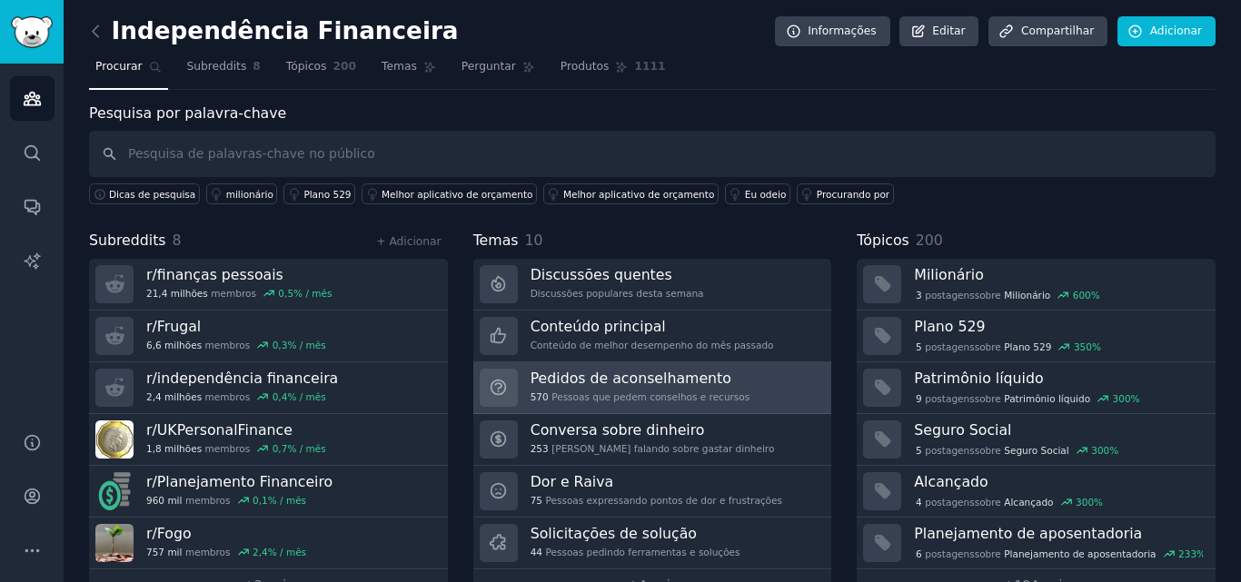
scroll to position [45, 0]
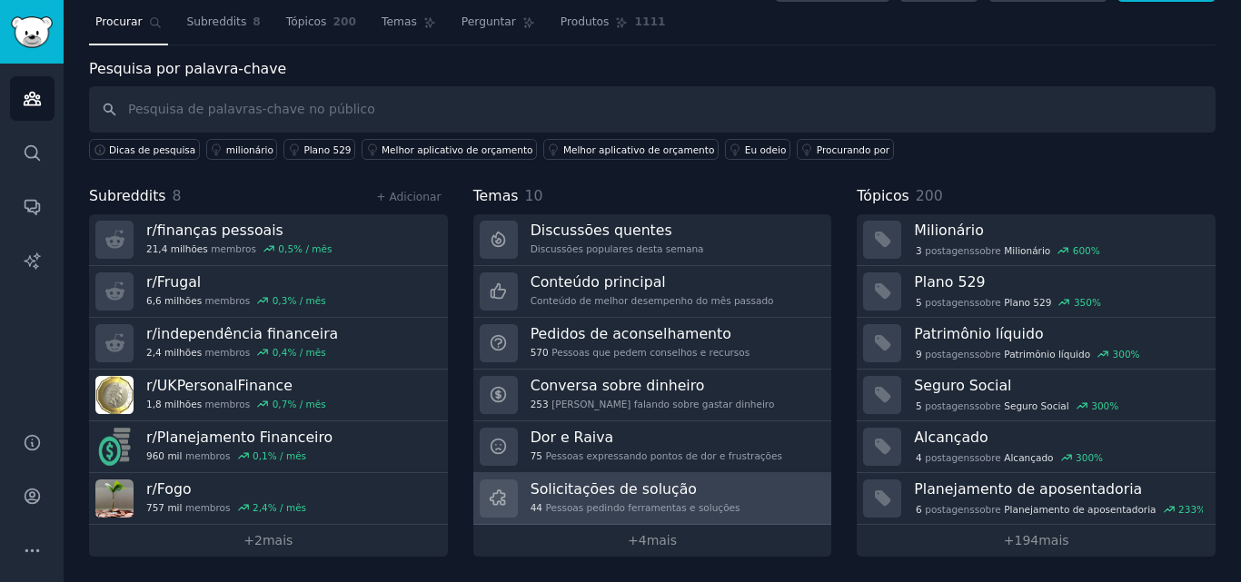
click at [650, 494] on font "Solicitações de solução" at bounding box center [613, 489] width 166 height 17
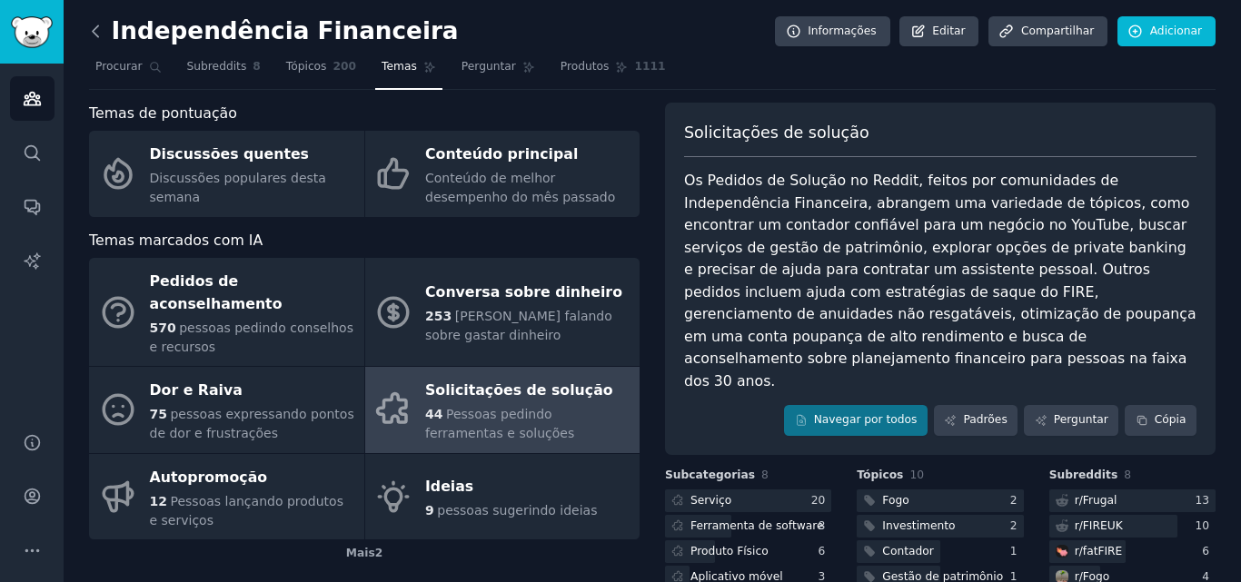
click at [95, 30] on icon at bounding box center [95, 31] width 19 height 19
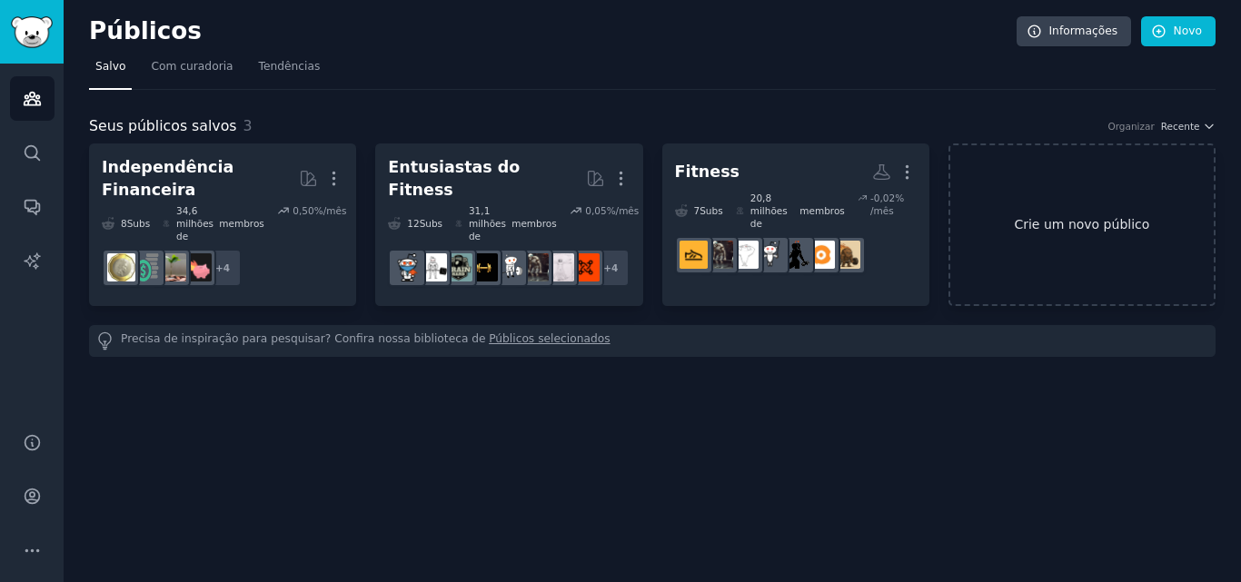
click at [1058, 217] on font "Crie um novo público" at bounding box center [1081, 224] width 135 height 15
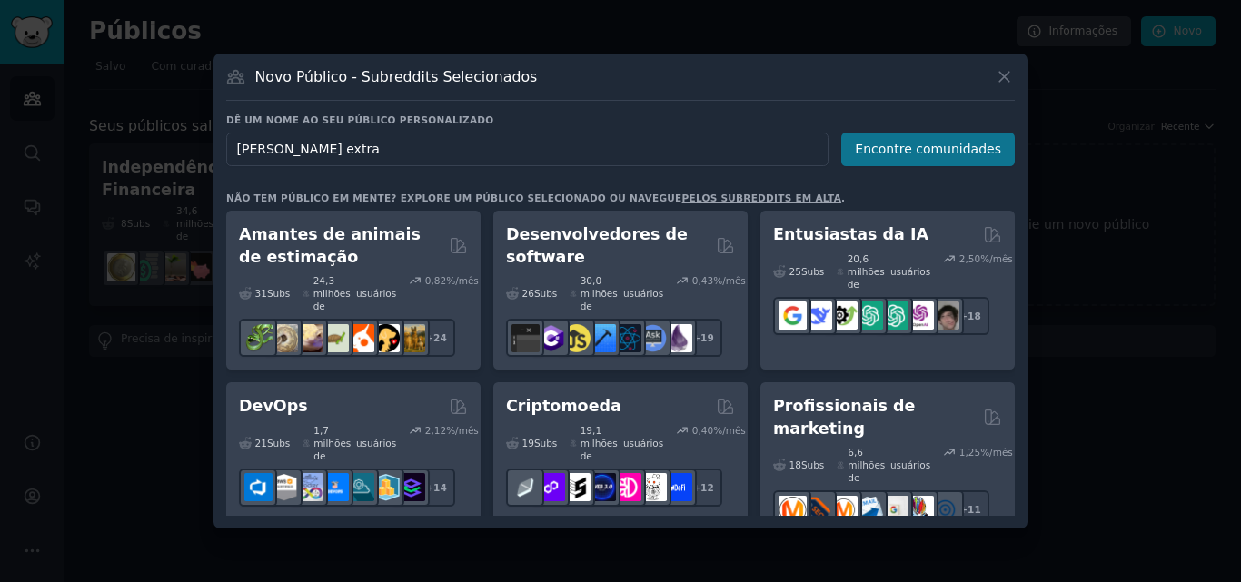
type input "renda extra"
click at [983, 154] on font "Encontre comunidades" at bounding box center [928, 149] width 146 height 15
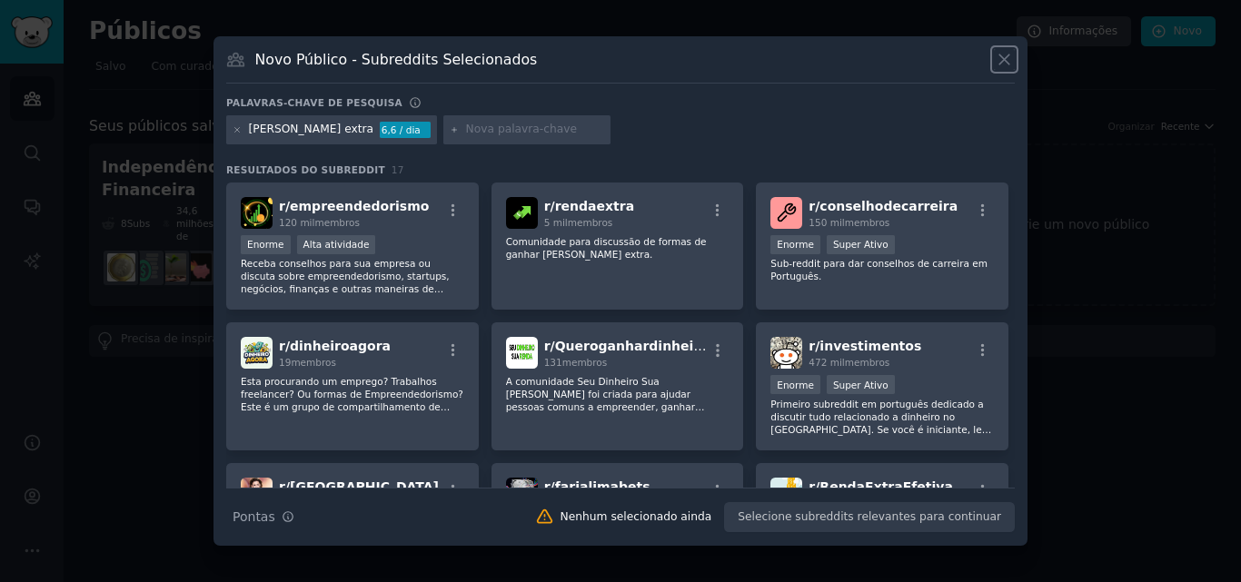
click at [1002, 56] on icon at bounding box center [1004, 59] width 19 height 19
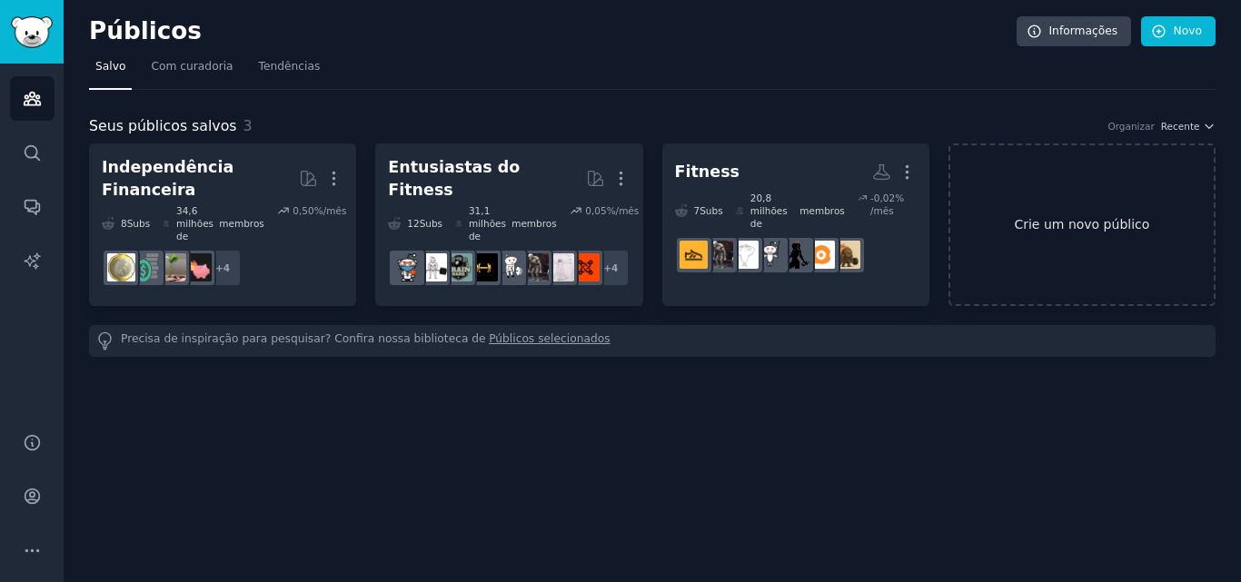
click at [1078, 217] on font "Crie um novo público" at bounding box center [1081, 224] width 135 height 15
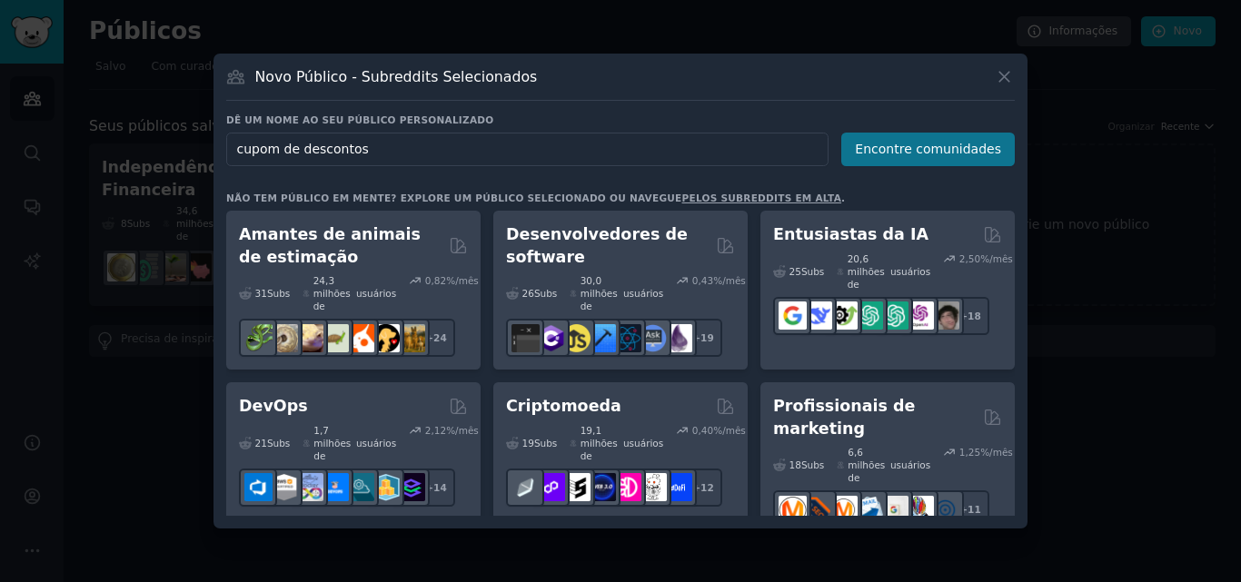
type input "cupom de descontos"
click at [967, 157] on button "Encontre comunidades" at bounding box center [927, 150] width 173 height 34
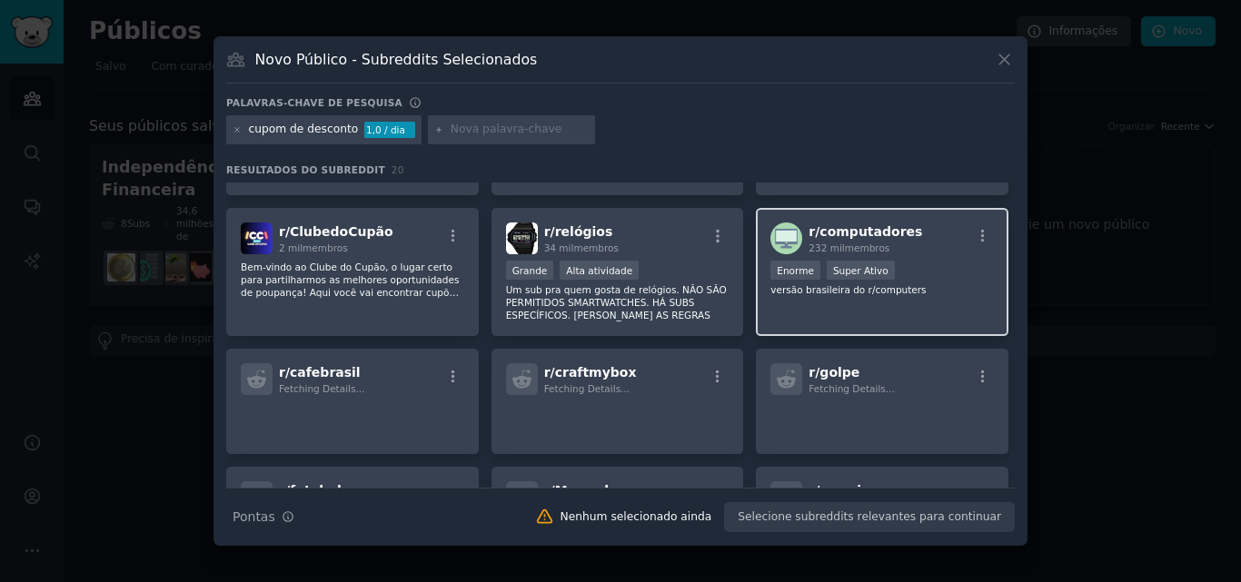
scroll to position [411, 0]
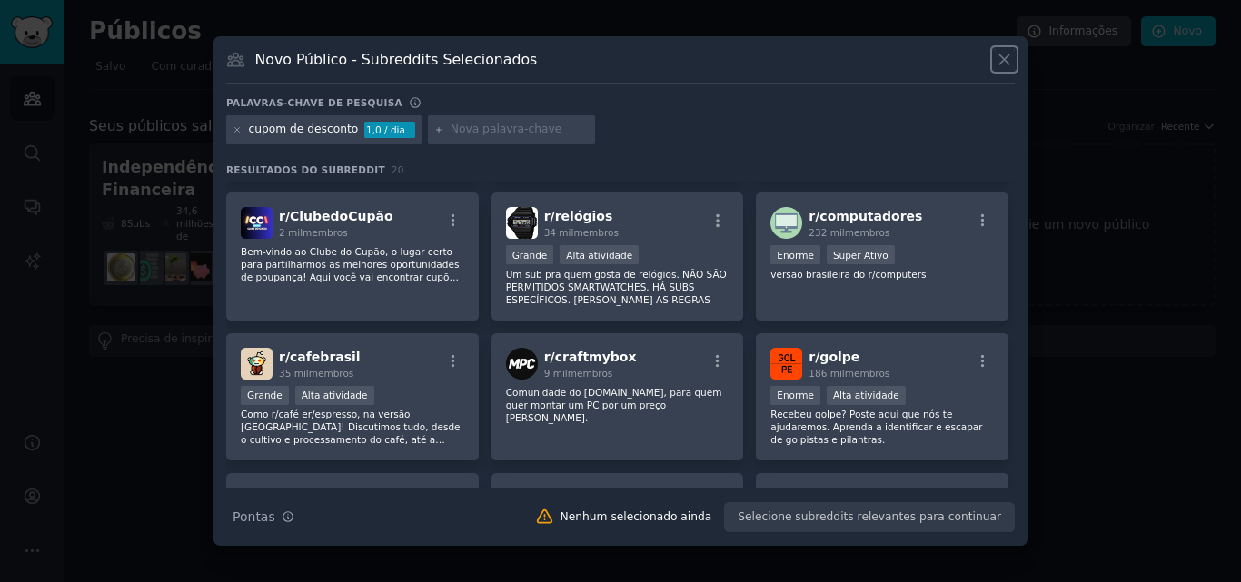
click at [1003, 59] on icon at bounding box center [1004, 60] width 10 height 10
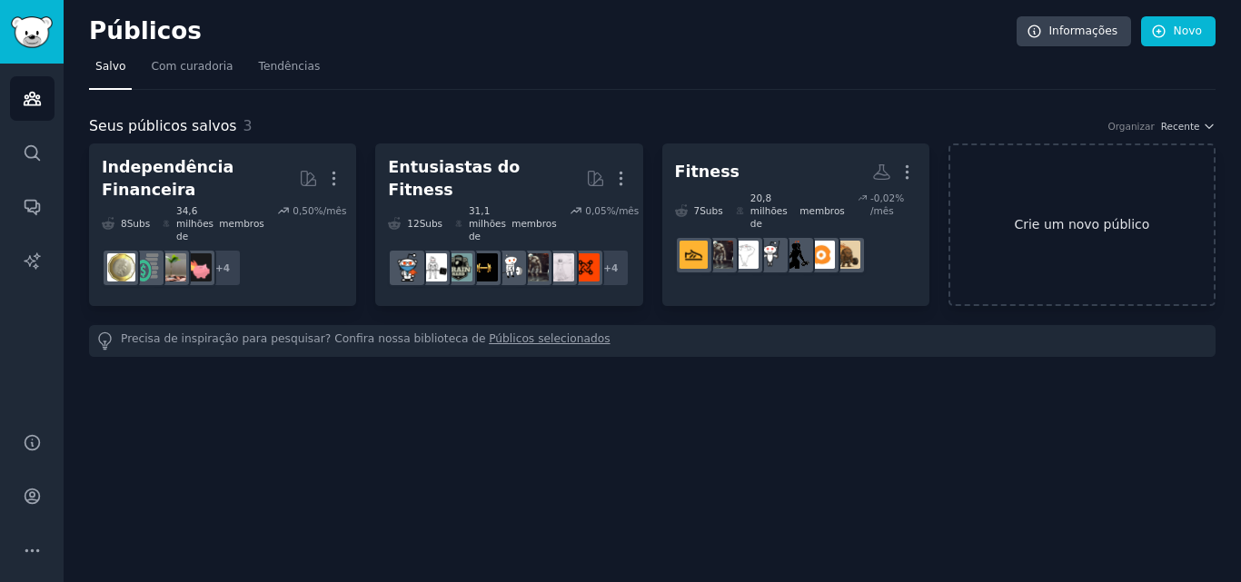
click at [1069, 217] on font "Crie um novo público" at bounding box center [1081, 224] width 135 height 15
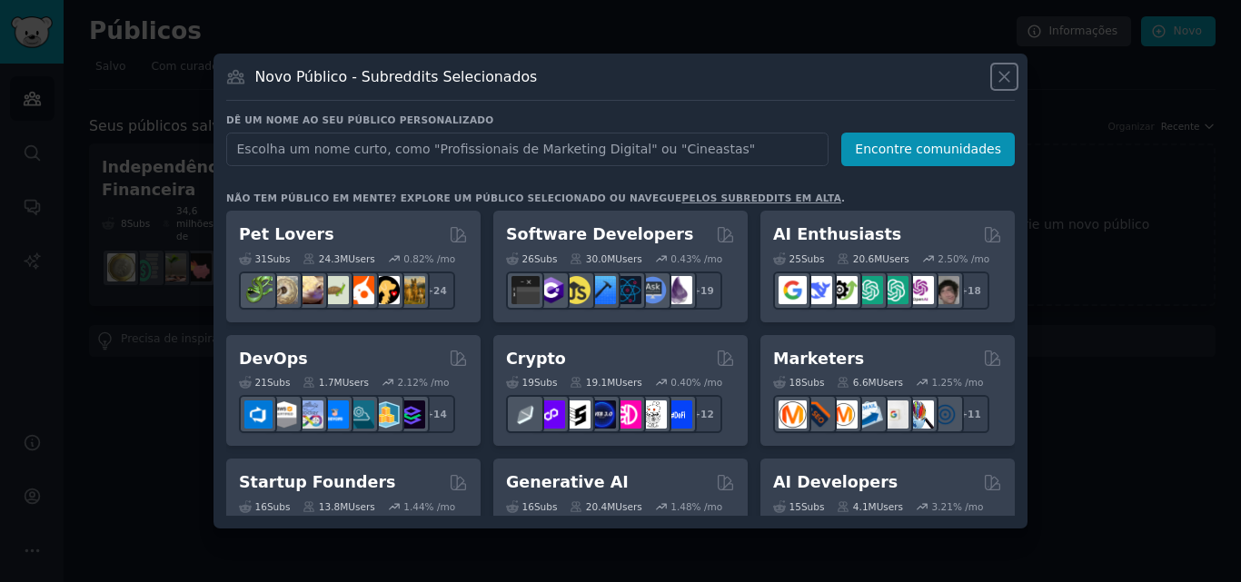
click at [1006, 74] on icon at bounding box center [1004, 76] width 19 height 19
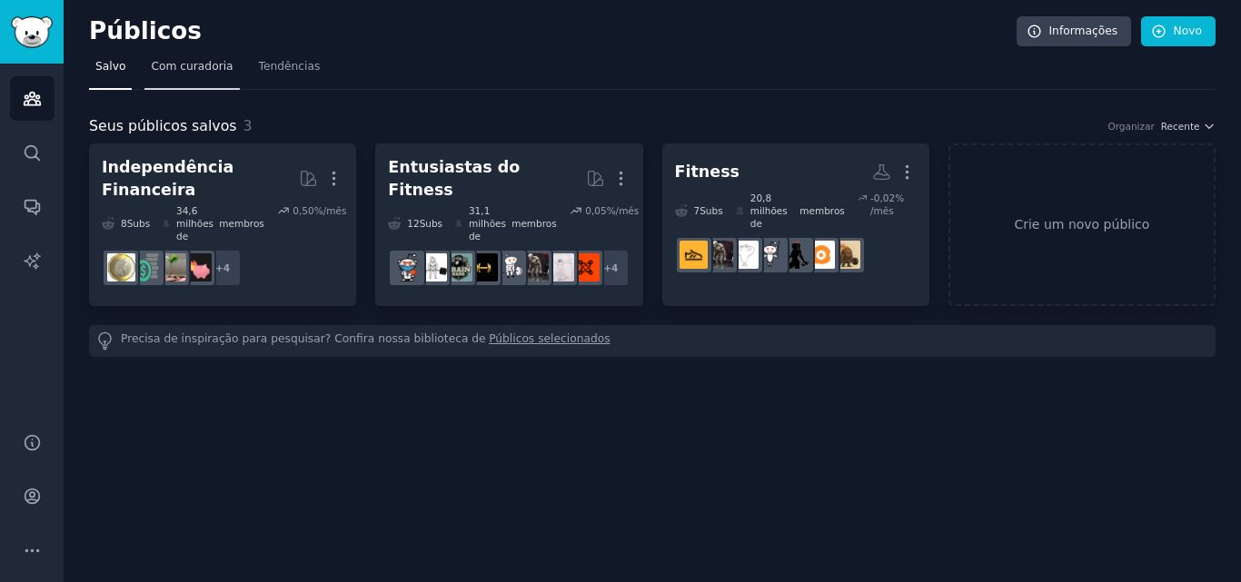
click at [169, 65] on font "Com curadoria" at bounding box center [192, 66] width 82 height 13
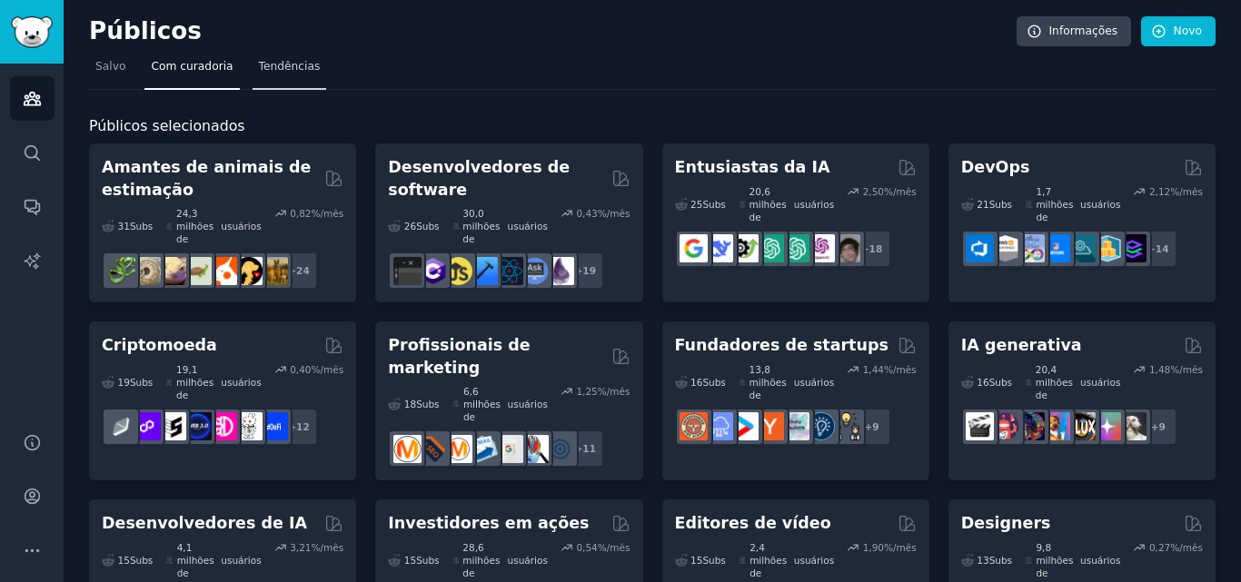
click at [277, 73] on font "Tendências" at bounding box center [290, 66] width 62 height 13
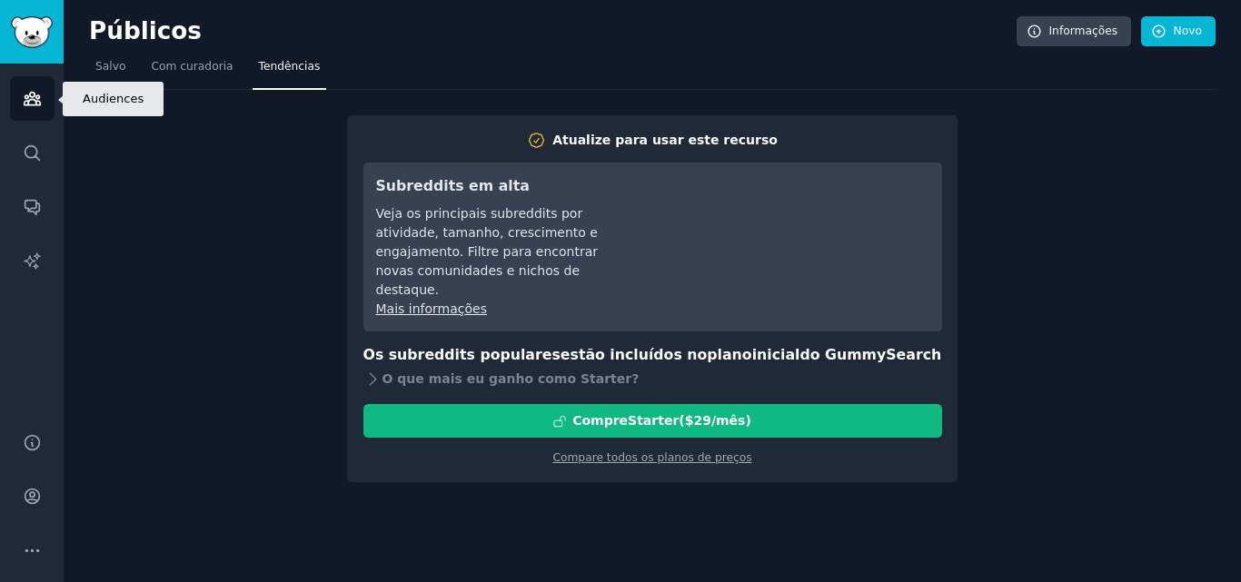
click at [29, 101] on icon "Barra lateral" at bounding box center [32, 99] width 16 height 13
